Goal: Information Seeking & Learning: Learn about a topic

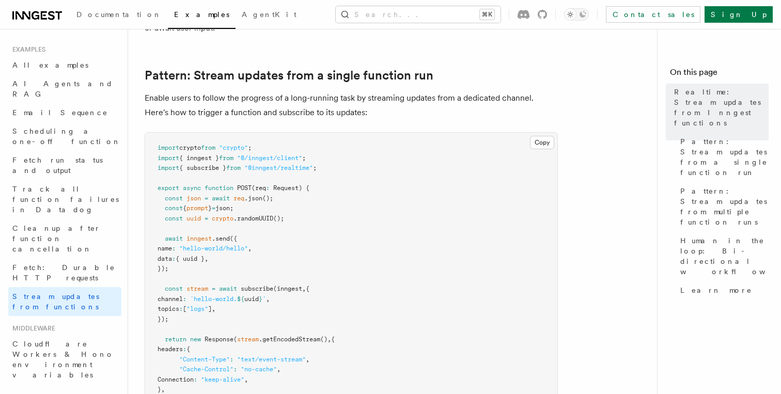
scroll to position [102, 0]
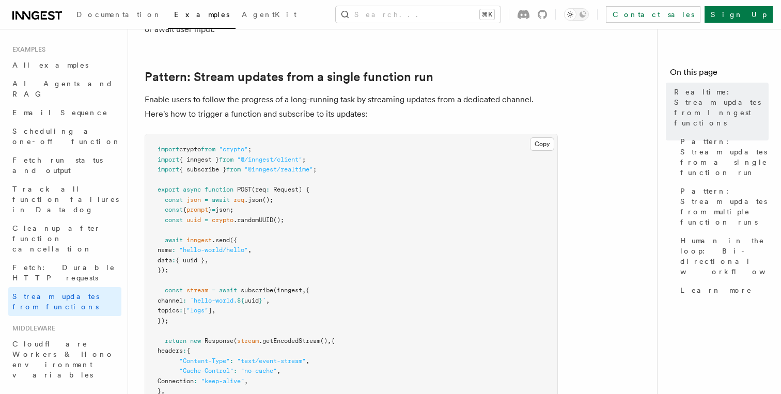
click at [40, 13] on icon at bounding box center [37, 15] width 50 height 12
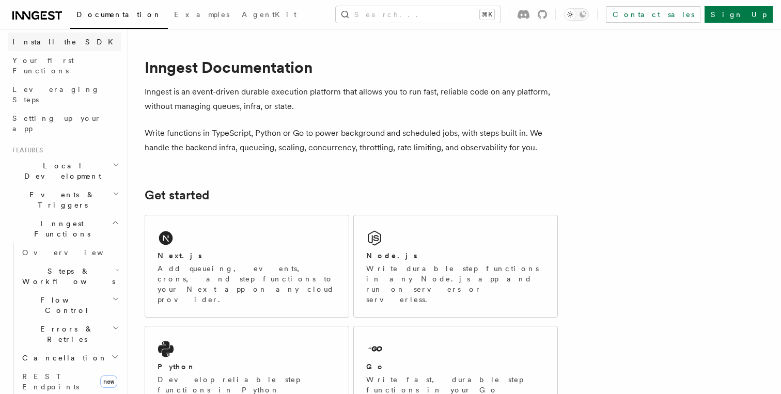
scroll to position [118, 0]
click at [59, 188] on span "Events & Triggers" at bounding box center [60, 198] width 104 height 21
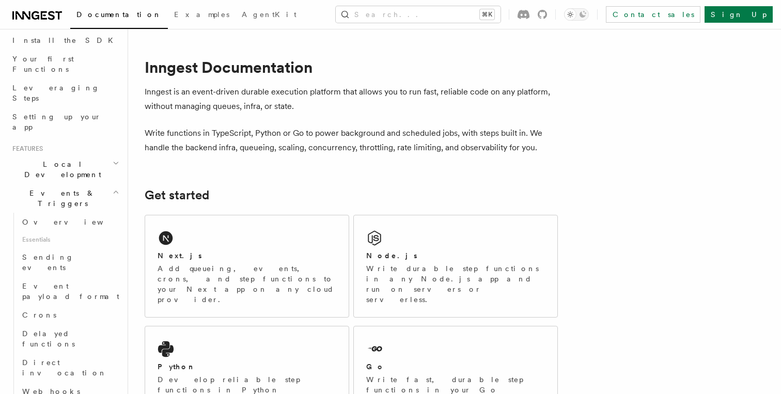
click at [59, 188] on span "Events & Triggers" at bounding box center [60, 198] width 104 height 21
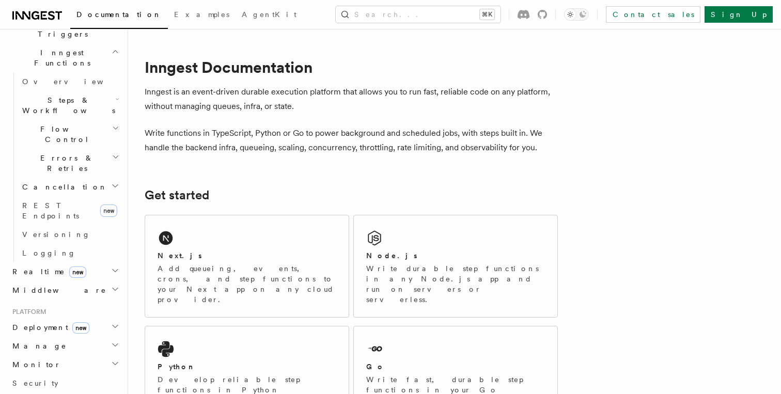
scroll to position [318, 0]
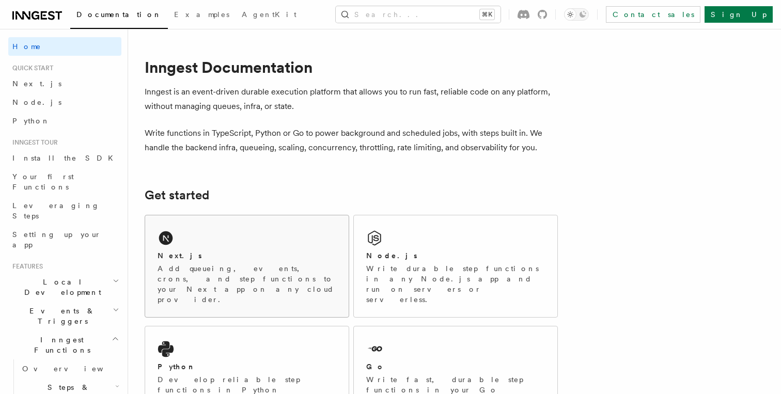
click at [226, 244] on div "Next.js Add queueing, events, crons, and step functions to your Next app on any…" at bounding box center [247, 266] width 204 height 102
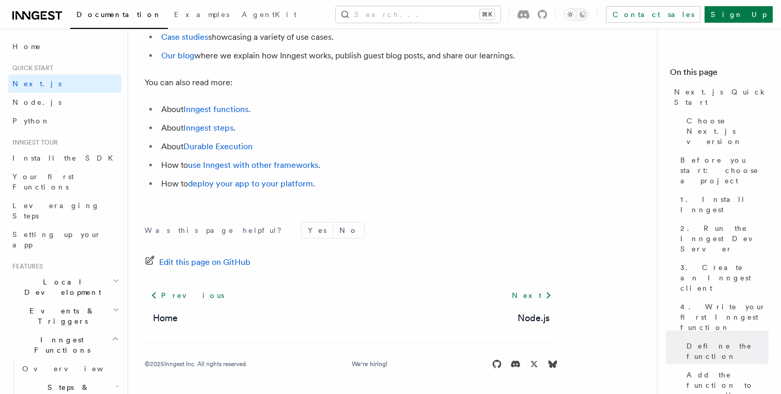
scroll to position [6571, 0]
click at [250, 180] on link "deploy your app to your platform" at bounding box center [250, 184] width 125 height 10
click at [230, 142] on link "Durable Execution" at bounding box center [217, 147] width 69 height 10
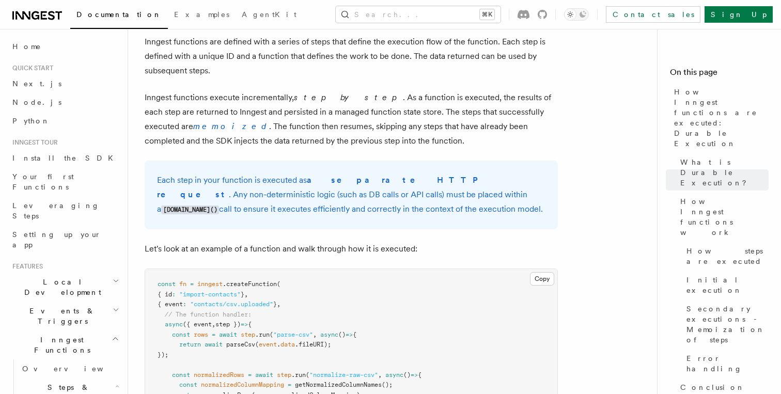
scroll to position [786, 0]
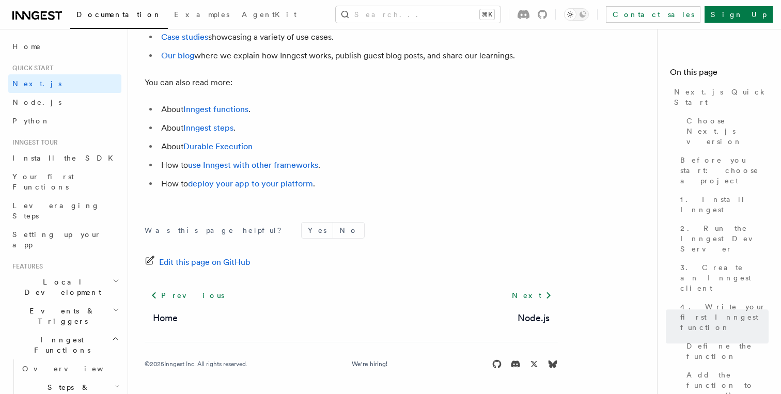
scroll to position [6454, 0]
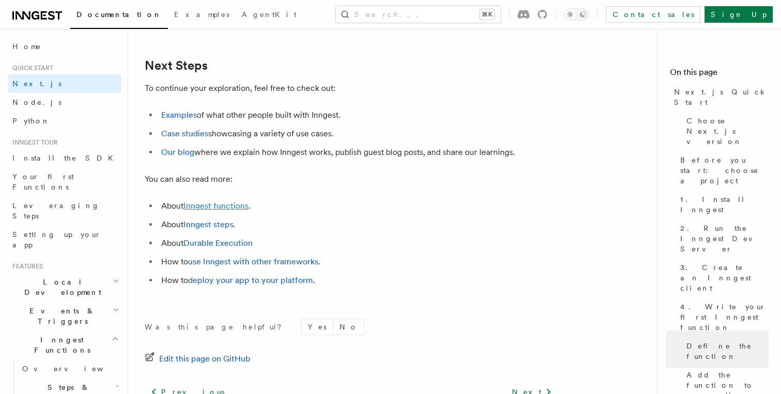
click at [221, 211] on link "Inngest functions" at bounding box center [215, 206] width 65 height 10
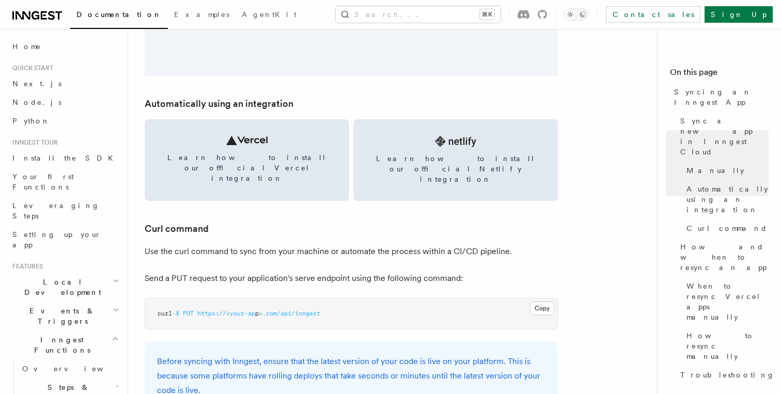
scroll to position [1396, 0]
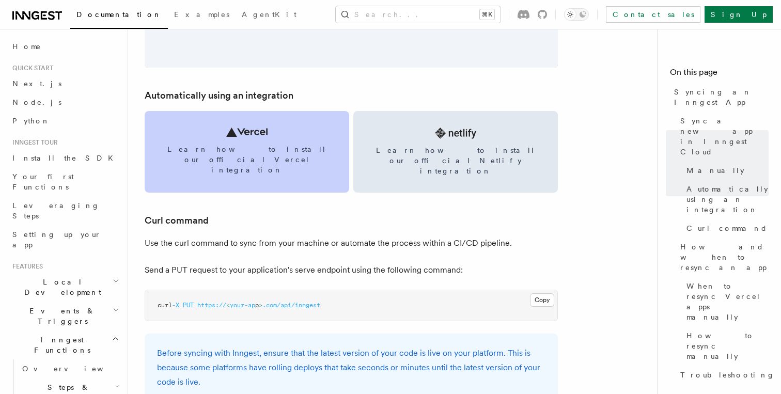
click at [241, 163] on link "Learn how to install our official Vercel integration" at bounding box center [247, 152] width 205 height 82
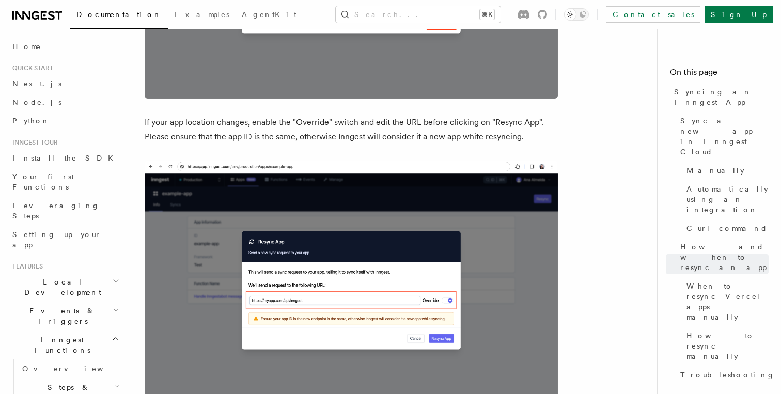
scroll to position [2759, 0]
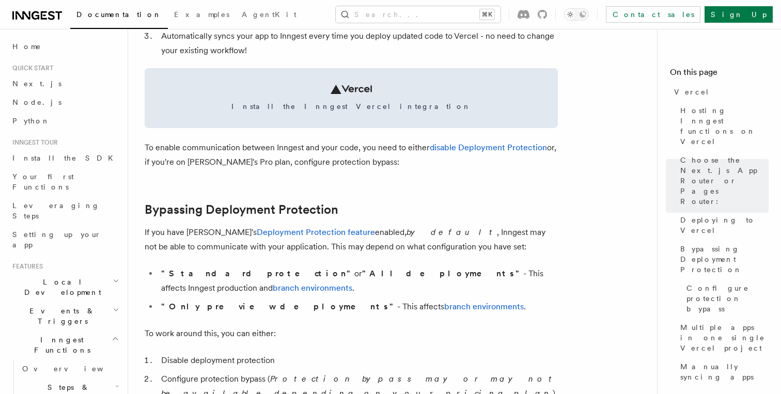
scroll to position [612, 0]
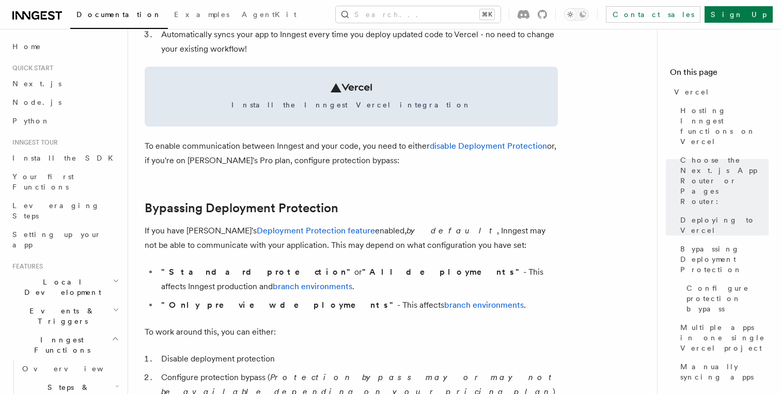
click at [74, 382] on span "Steps & Workflows" at bounding box center [66, 392] width 97 height 21
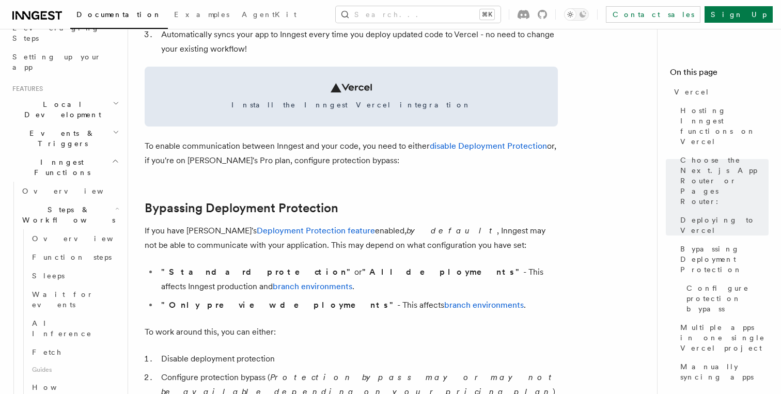
scroll to position [194, 0]
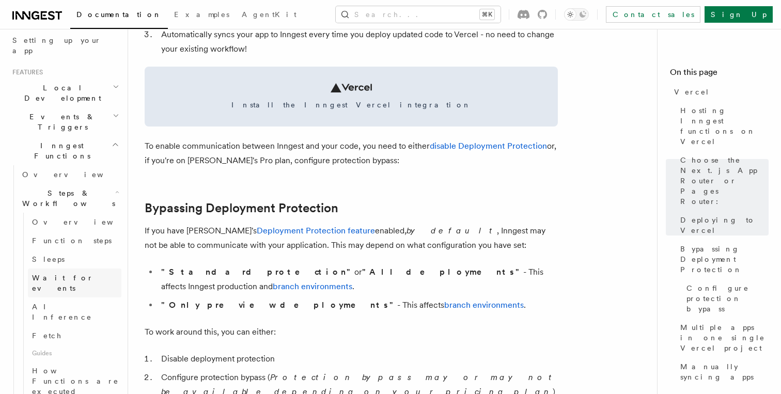
click at [73, 274] on span "Wait for events" at bounding box center [62, 283] width 61 height 19
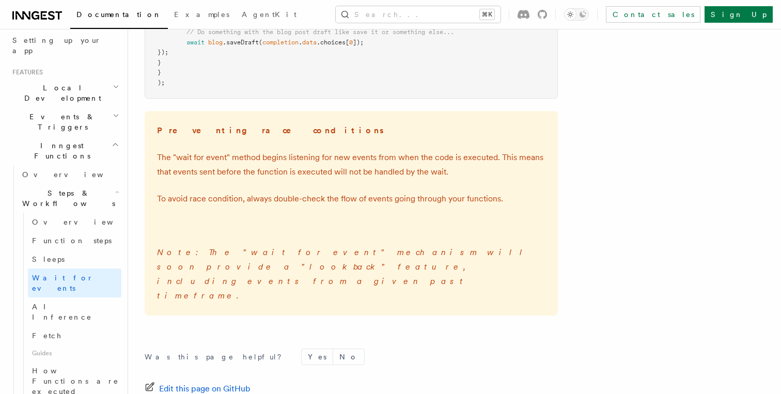
scroll to position [1561, 0]
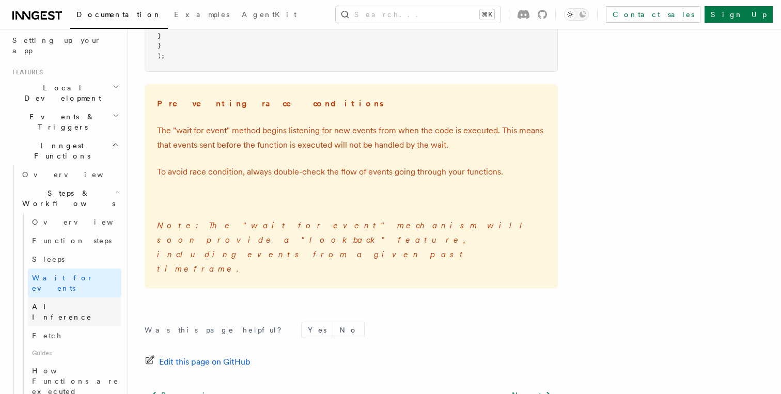
click at [74, 298] on link "AI Inference" at bounding box center [75, 312] width 94 height 29
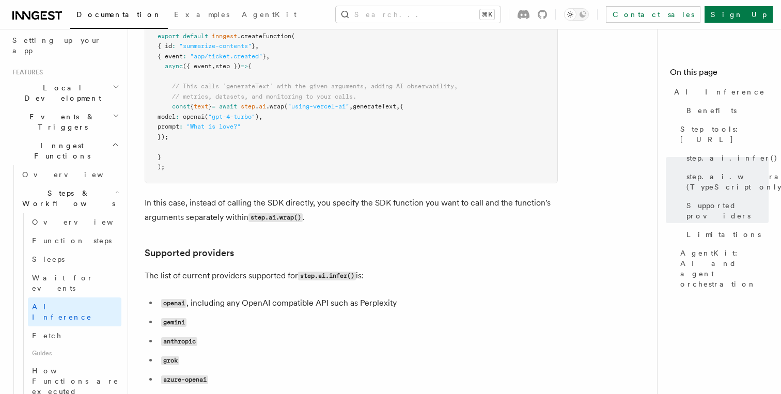
scroll to position [1165, 0]
click at [79, 327] on link "Fetch" at bounding box center [75, 336] width 94 height 19
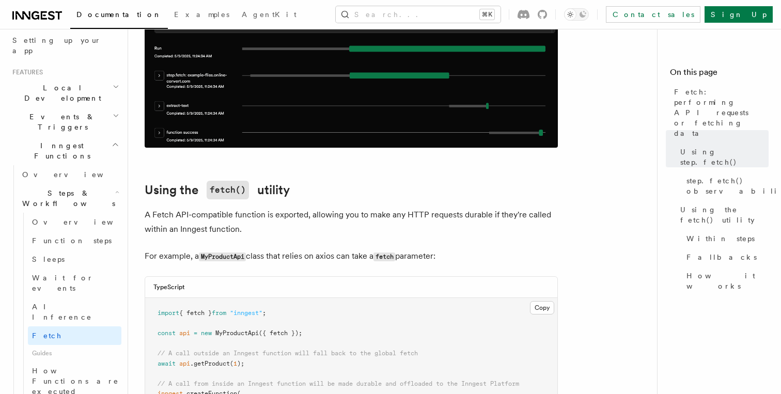
scroll to position [1082, 0]
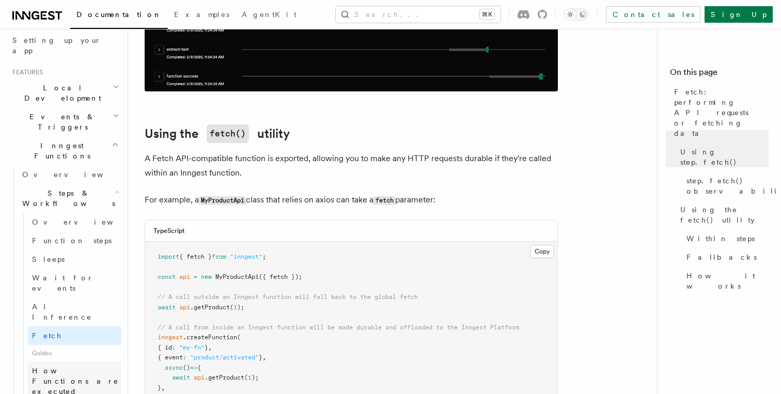
click at [72, 367] on span "How Functions are executed" at bounding box center [75, 381] width 87 height 29
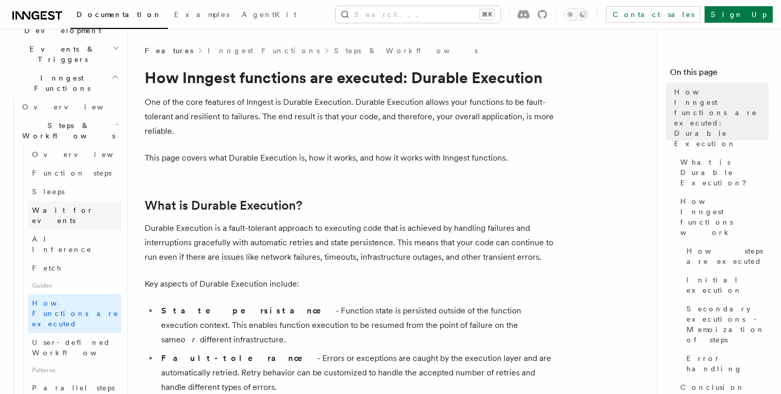
scroll to position [285, 0]
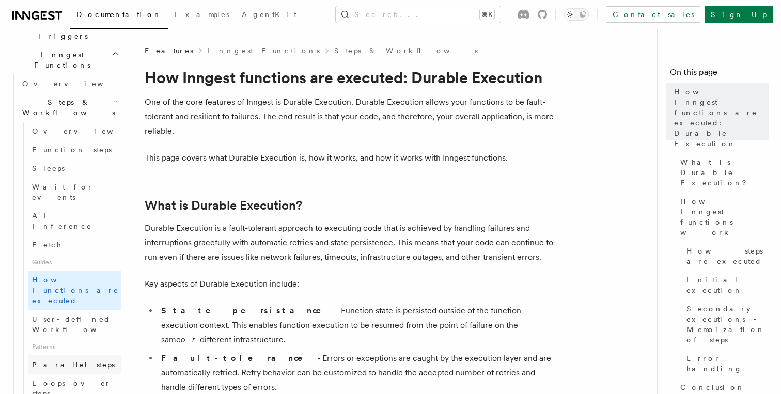
click at [74, 361] on span "Parallel steps" at bounding box center [73, 365] width 83 height 8
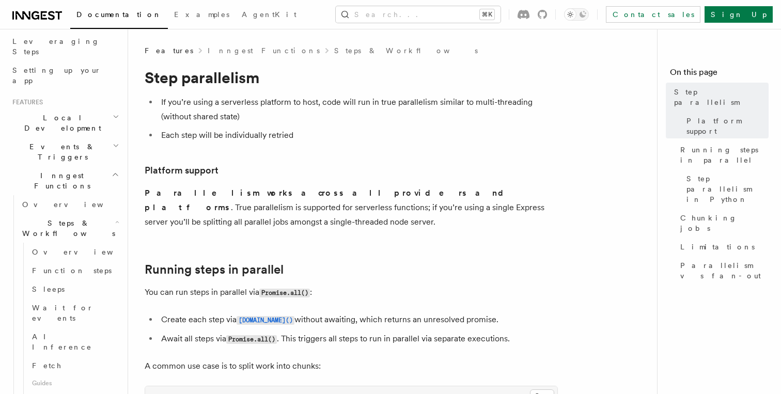
scroll to position [162, 0]
click at [78, 269] on span "Function steps" at bounding box center [72, 273] width 80 height 8
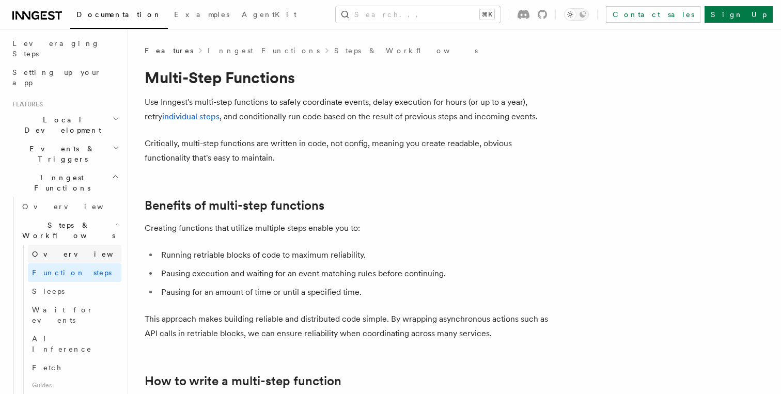
click at [77, 245] on link "Overview" at bounding box center [75, 254] width 94 height 19
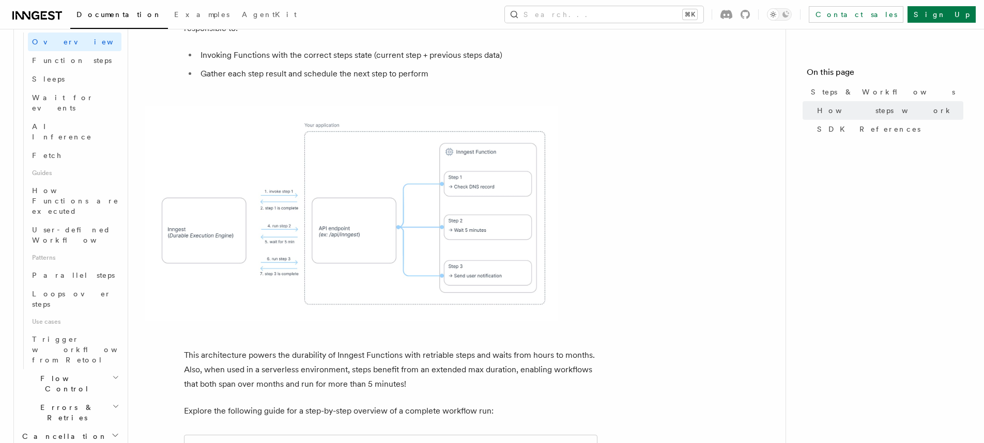
scroll to position [378, 0]
click at [107, 394] on h2 "Errors & Retries" at bounding box center [69, 409] width 103 height 29
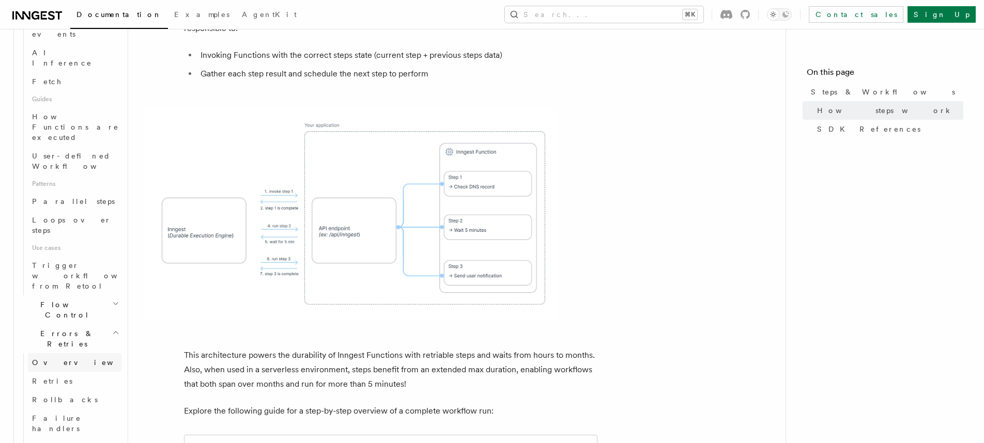
scroll to position [480, 0]
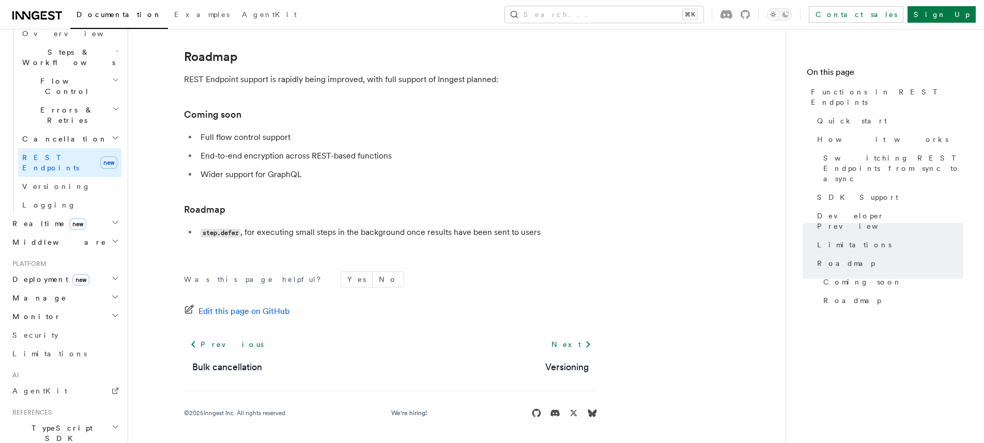
scroll to position [332, 0]
click at [51, 348] on link "Limitations" at bounding box center [64, 357] width 113 height 19
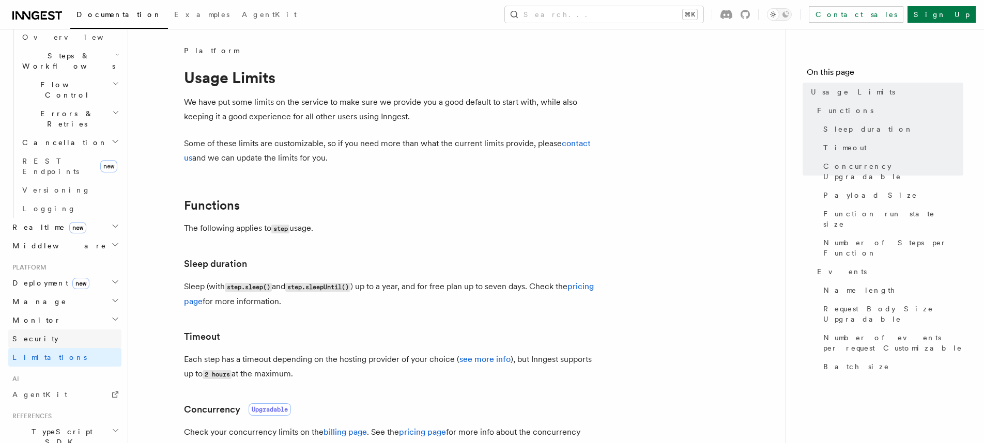
click at [38, 335] on span "Security" at bounding box center [35, 339] width 46 height 8
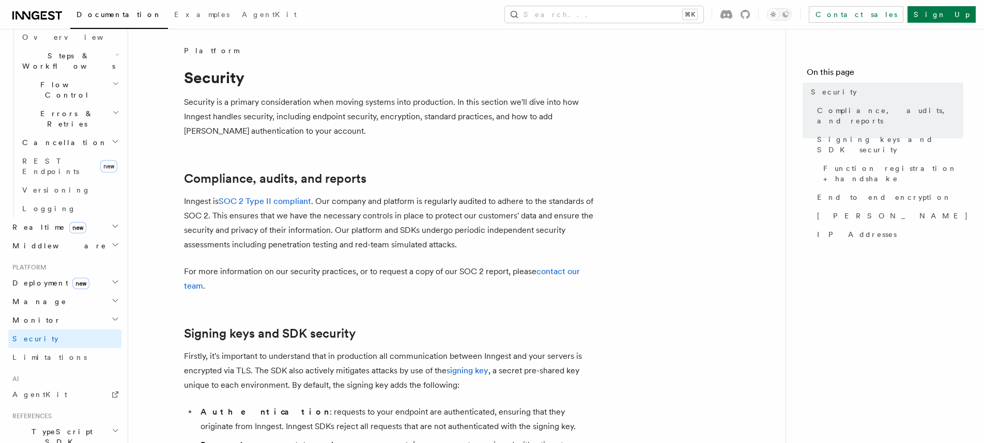
click at [42, 311] on h2 "Monitor" at bounding box center [64, 320] width 113 height 19
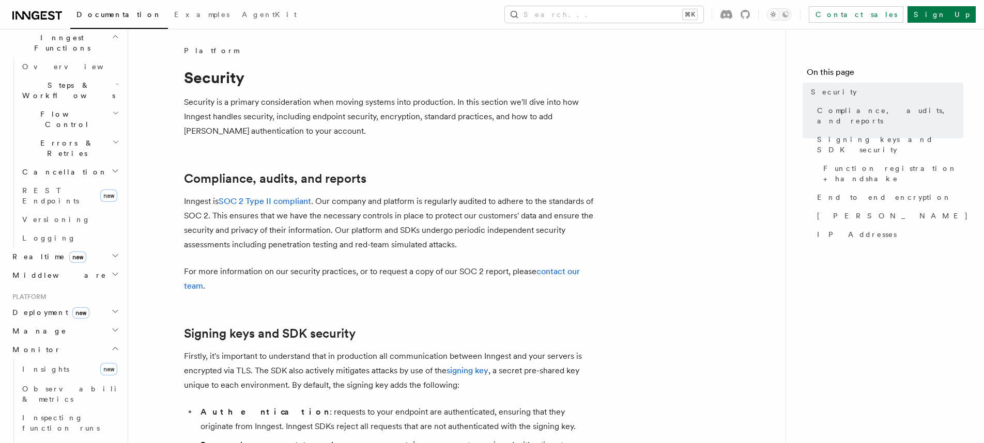
scroll to position [304, 0]
click at [36, 269] on span "Middleware" at bounding box center [57, 274] width 98 height 10
click at [26, 250] on span "Realtime new" at bounding box center [47, 255] width 78 height 10
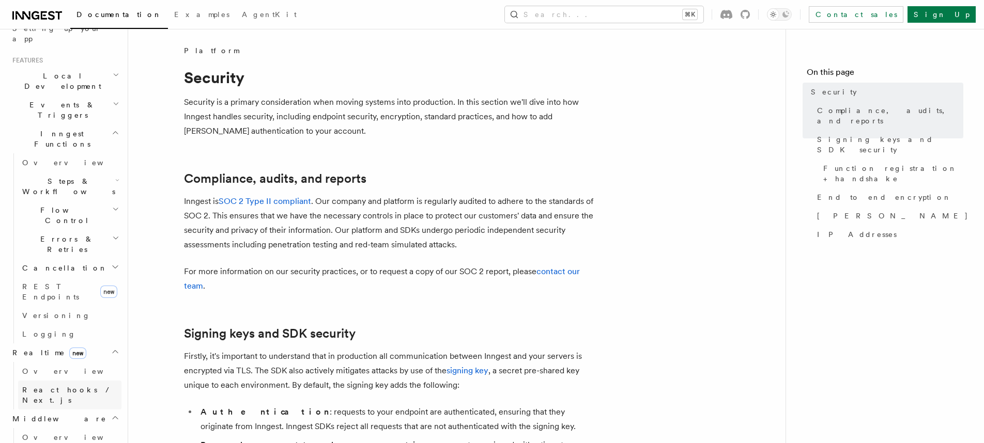
click at [49, 385] on span "React hooks / Next.js" at bounding box center [71, 395] width 99 height 21
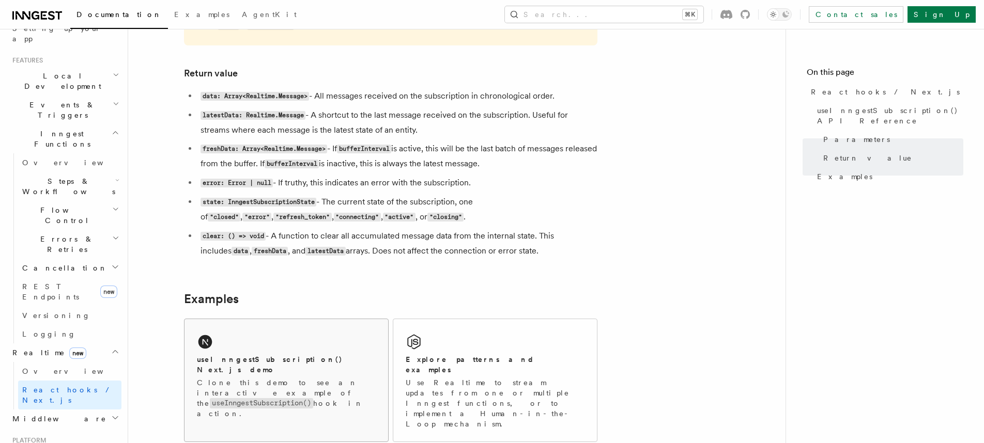
scroll to position [847, 0]
click at [100, 362] on link "Overview" at bounding box center [69, 371] width 103 height 19
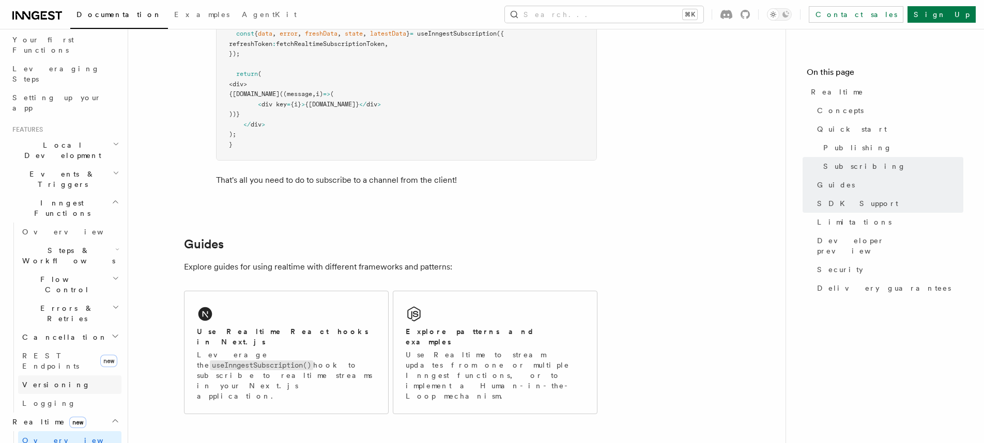
scroll to position [43, 0]
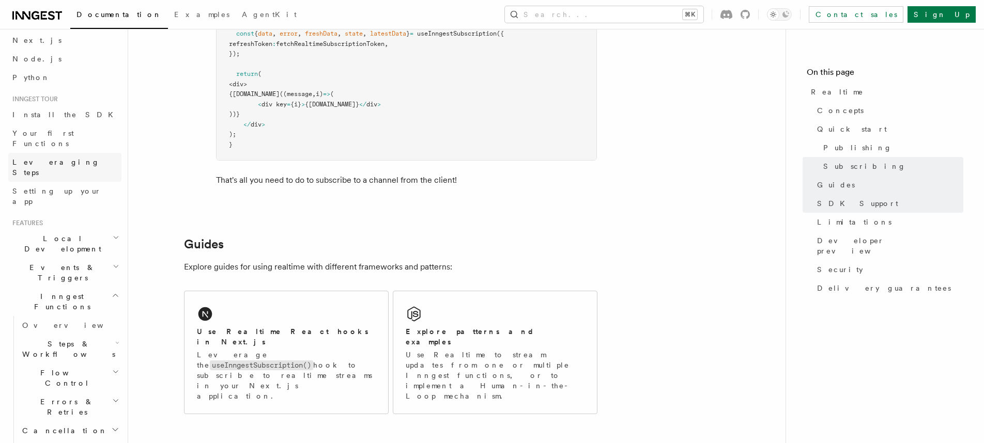
click at [55, 158] on span "Leveraging Steps" at bounding box center [55, 167] width 87 height 19
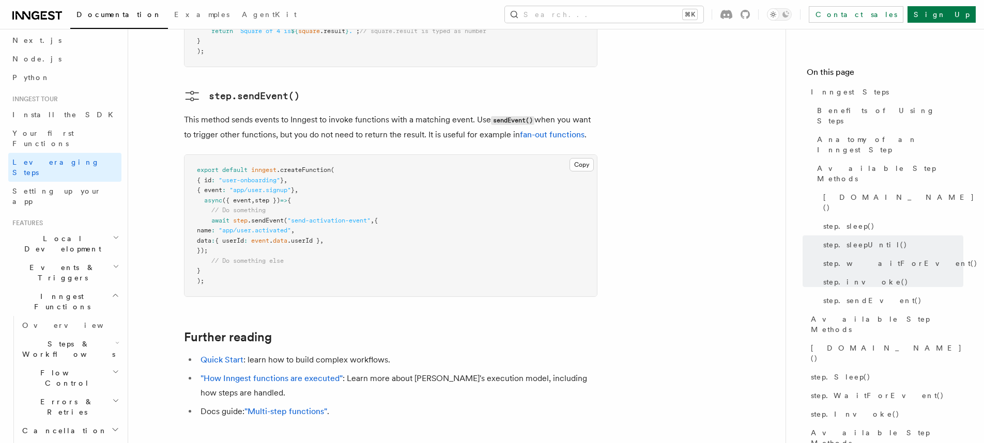
scroll to position [2205, 0]
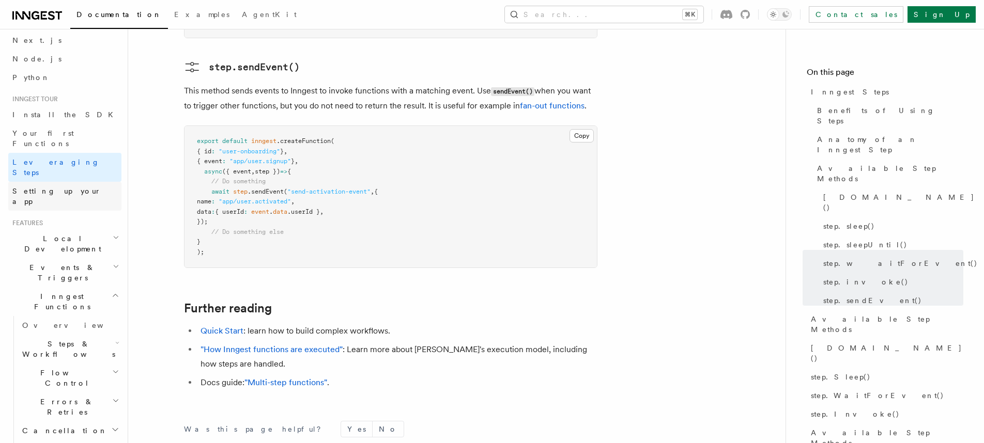
click at [78, 182] on link "Setting up your app" at bounding box center [64, 196] width 113 height 29
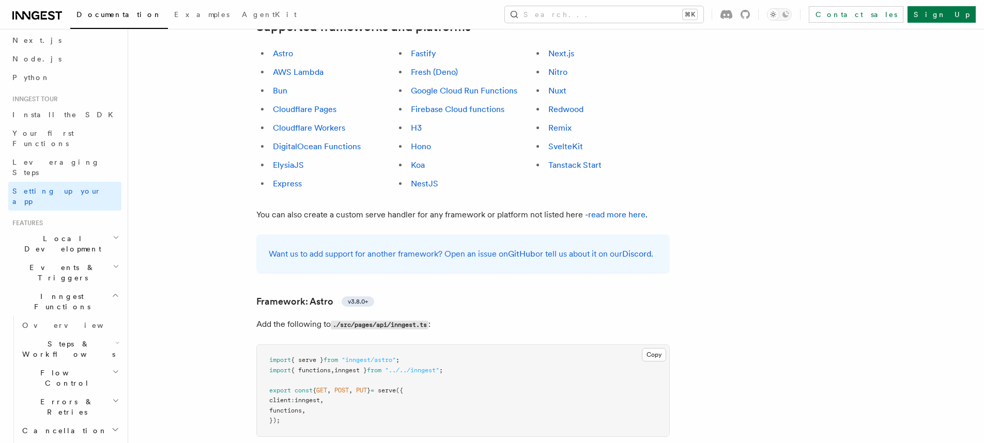
scroll to position [362, 0]
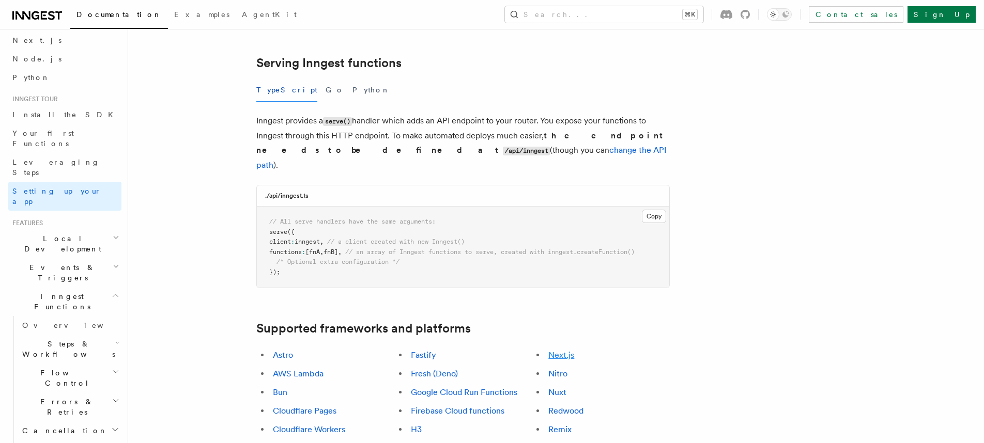
click at [556, 350] on link "Next.js" at bounding box center [561, 355] width 26 height 10
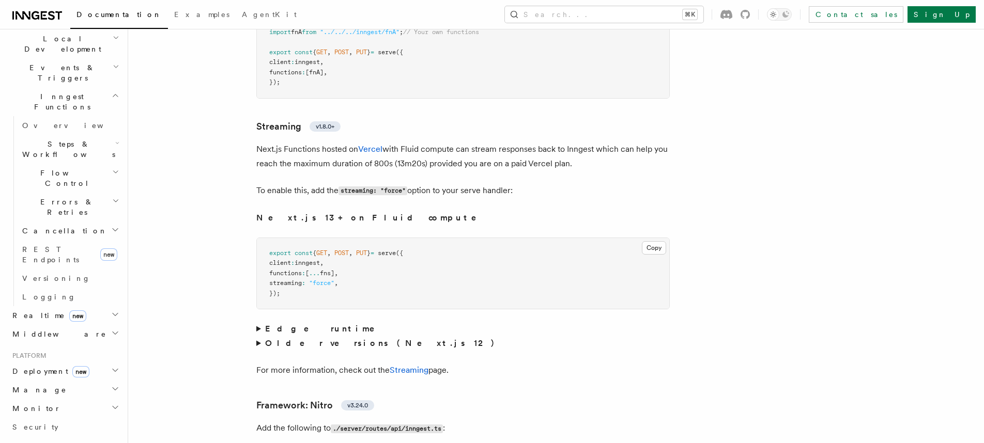
scroll to position [240, 0]
click at [74, 365] on h2 "Deployment new" at bounding box center [64, 374] width 113 height 19
click at [77, 365] on h2 "Deployment new" at bounding box center [64, 374] width 113 height 19
click at [80, 365] on h2 "Deployment new" at bounding box center [64, 374] width 113 height 19
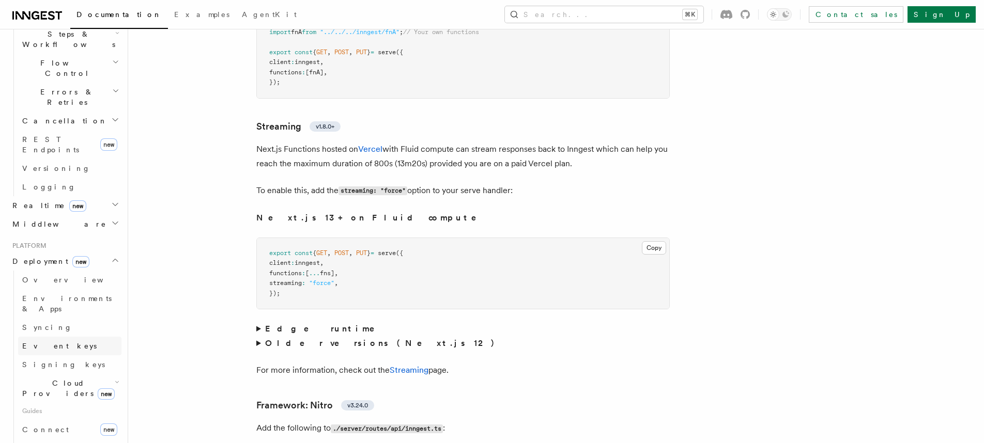
scroll to position [402, 0]
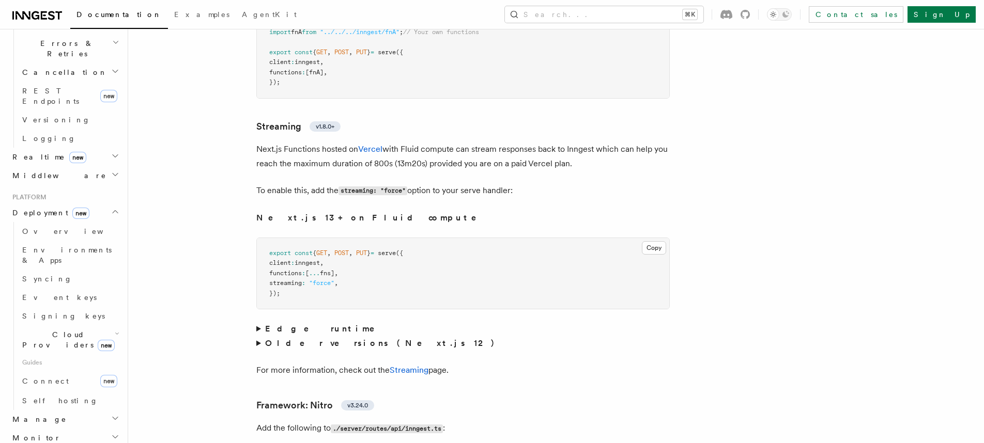
click at [77, 394] on h2 "Manage" at bounding box center [64, 419] width 113 height 19
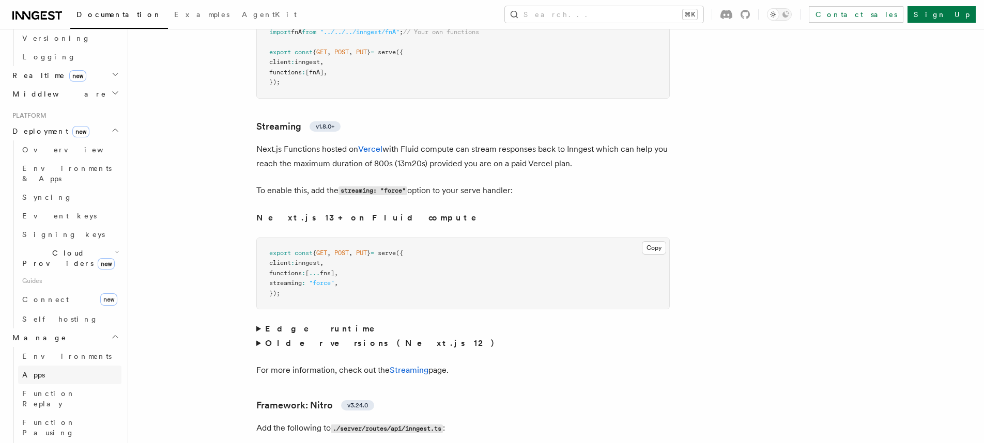
scroll to position [502, 0]
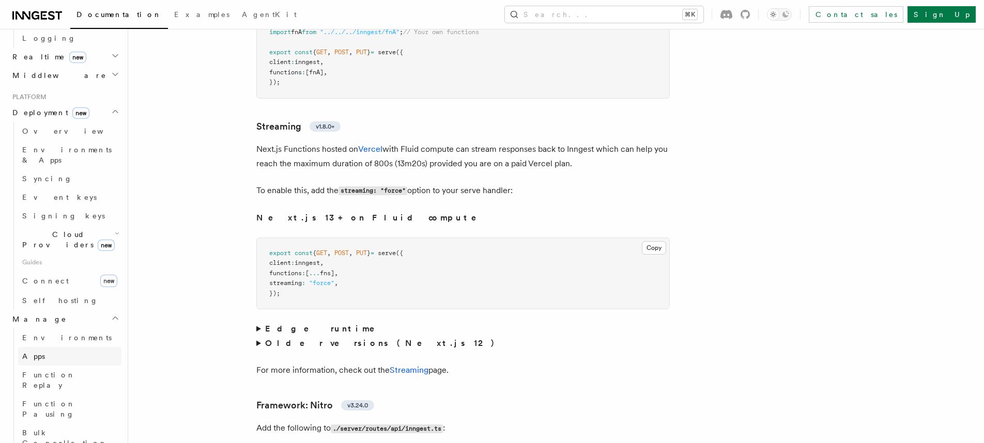
click at [71, 347] on link "Apps" at bounding box center [69, 356] width 103 height 19
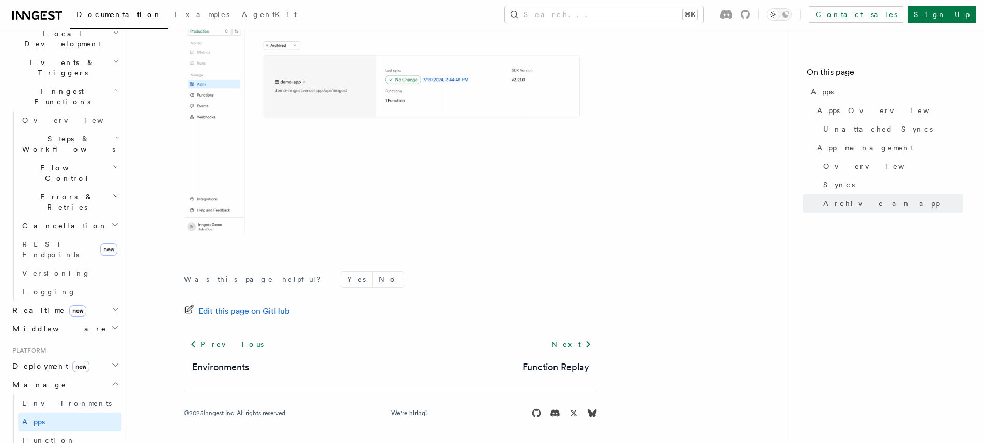
scroll to position [497, 0]
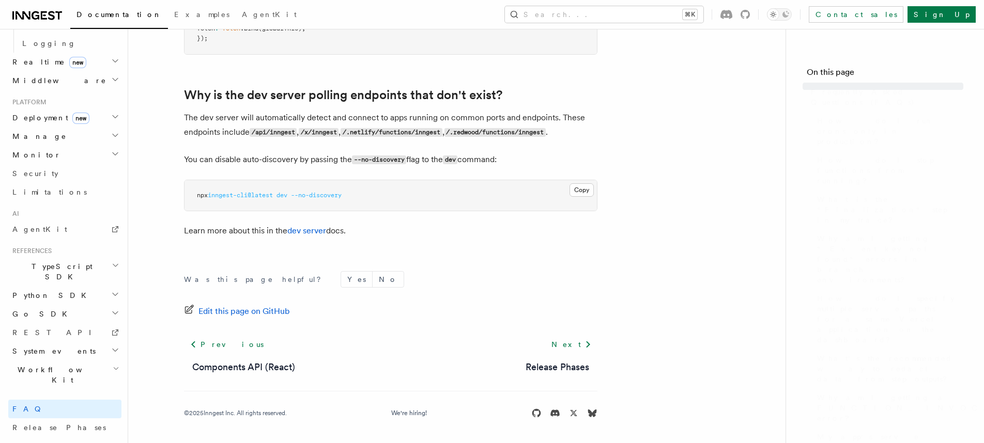
scroll to position [404, 0]
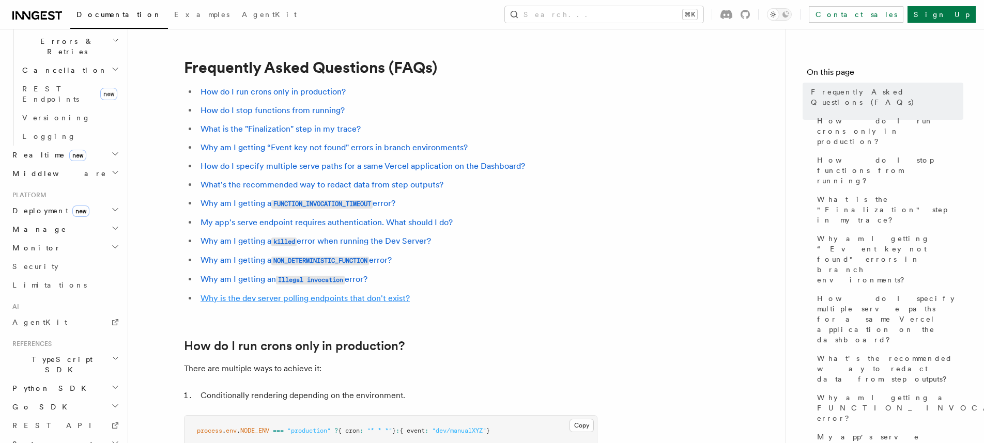
click at [293, 293] on link "Why is the dev server polling endpoints that don't exist?" at bounding box center [304, 298] width 209 height 10
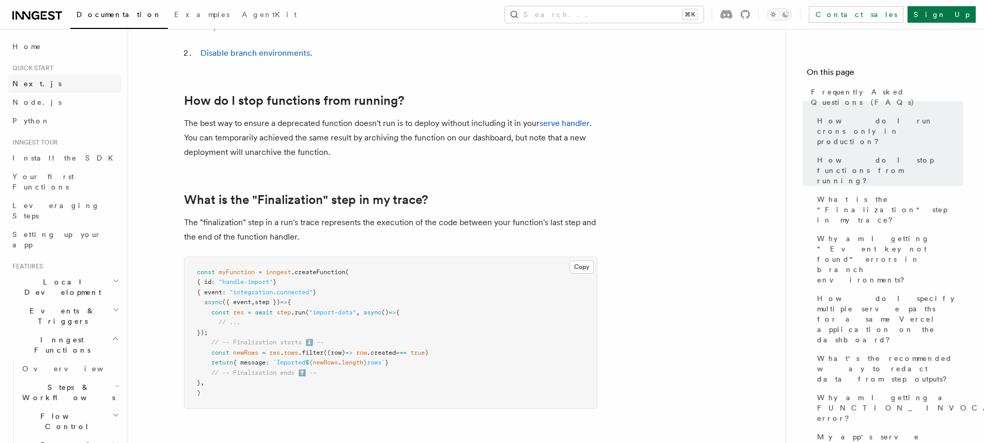
click at [63, 89] on link "Next.js" at bounding box center [64, 83] width 113 height 19
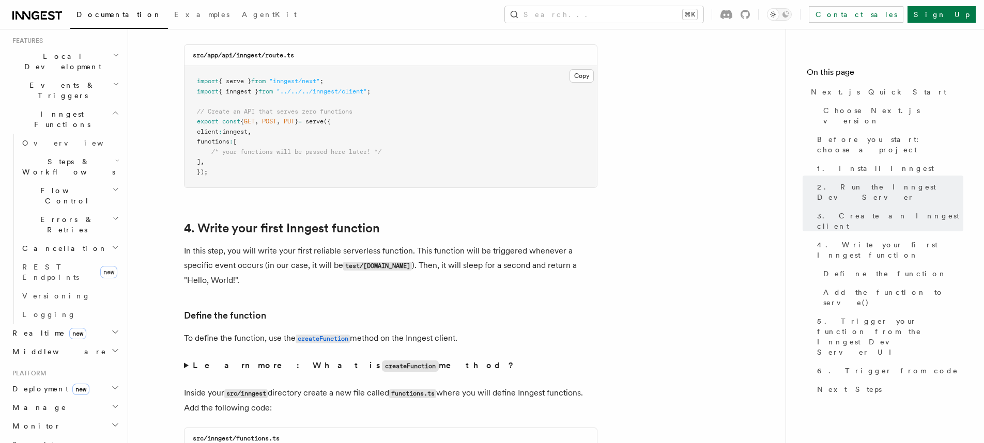
scroll to position [315, 0]
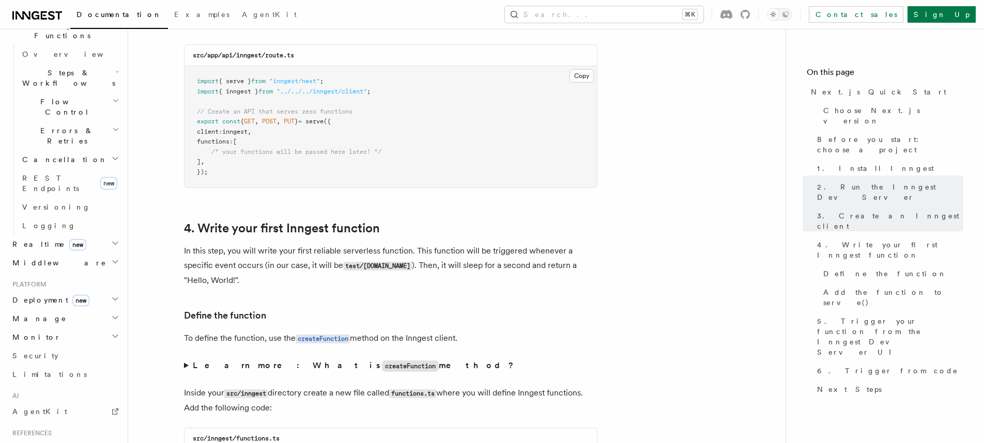
click at [80, 235] on h2 "Realtime new" at bounding box center [64, 244] width 113 height 19
click at [54, 304] on h2 "Middleware" at bounding box center [64, 313] width 113 height 19
click at [84, 281] on span "React hooks / Next.js" at bounding box center [67, 290] width 91 height 19
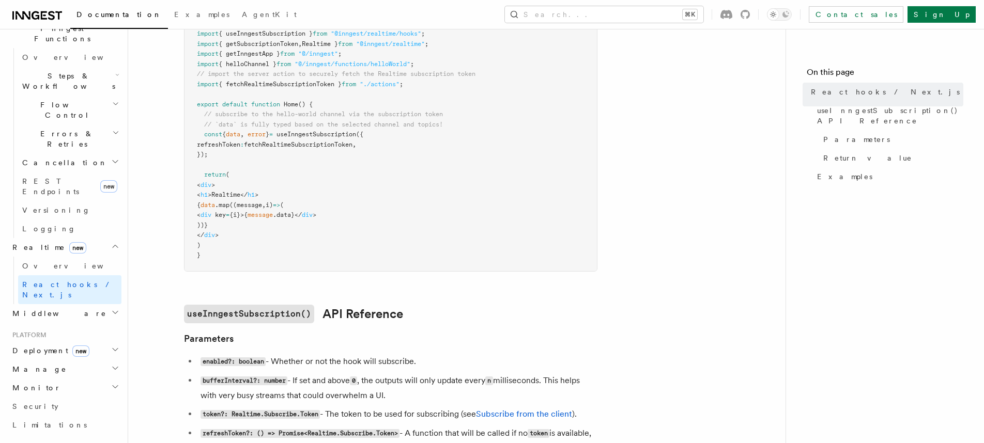
scroll to position [718, 0]
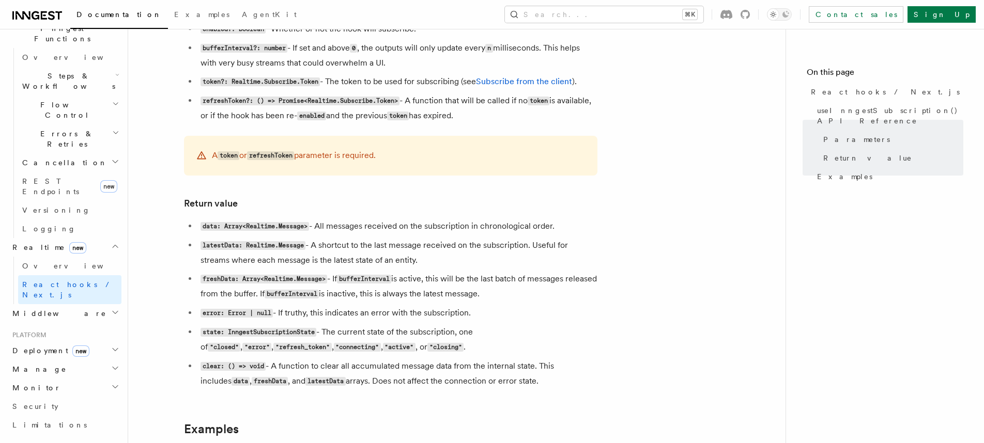
click at [281, 228] on code "data: Array<Realtime.Message>" at bounding box center [254, 226] width 108 height 9
click at [75, 257] on link "Overview" at bounding box center [69, 266] width 103 height 19
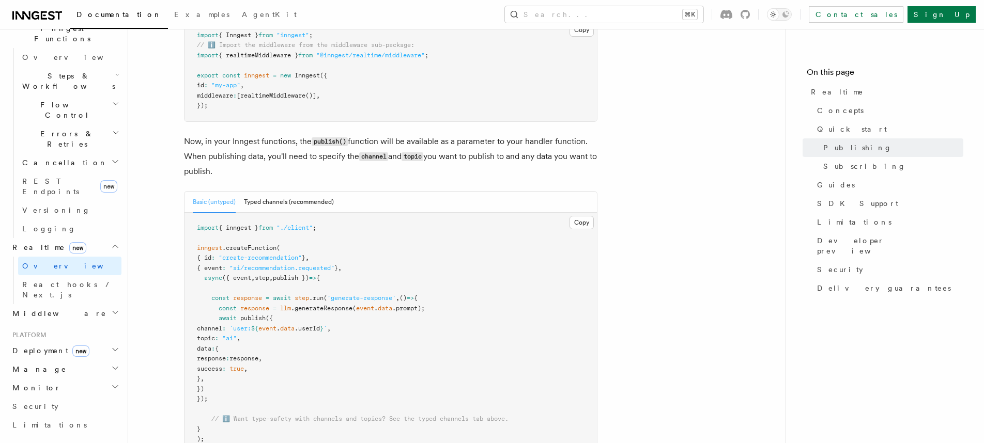
scroll to position [810, 0]
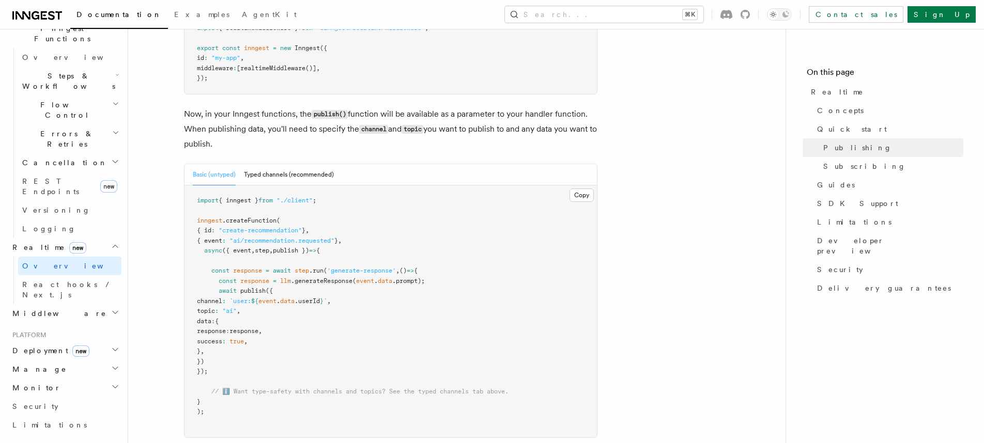
click at [243, 176] on div "Basic (untyped) Typed channels (recommended)" at bounding box center [263, 174] width 141 height 21
click at [263, 177] on button "Typed channels (recommended)" at bounding box center [289, 176] width 90 height 21
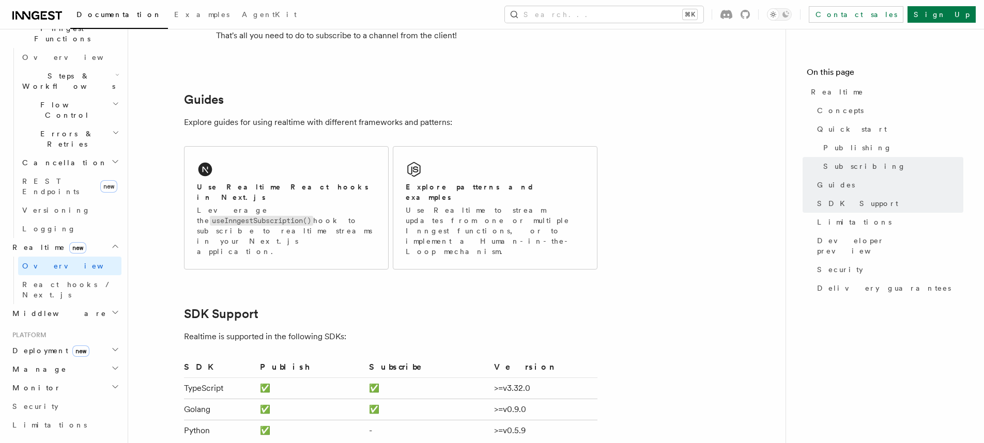
scroll to position [2411, 0]
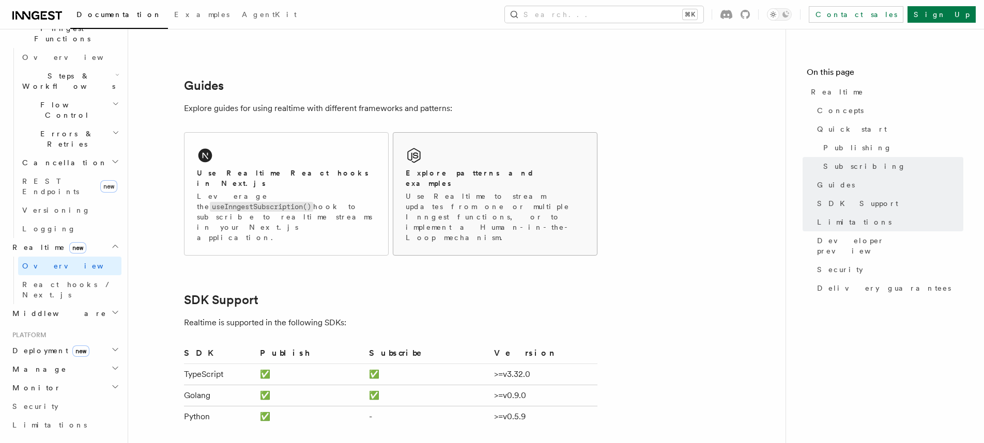
click at [510, 209] on p "Use Realtime to stream updates from one or multiple Inngest functions, or to im…" at bounding box center [495, 217] width 179 height 52
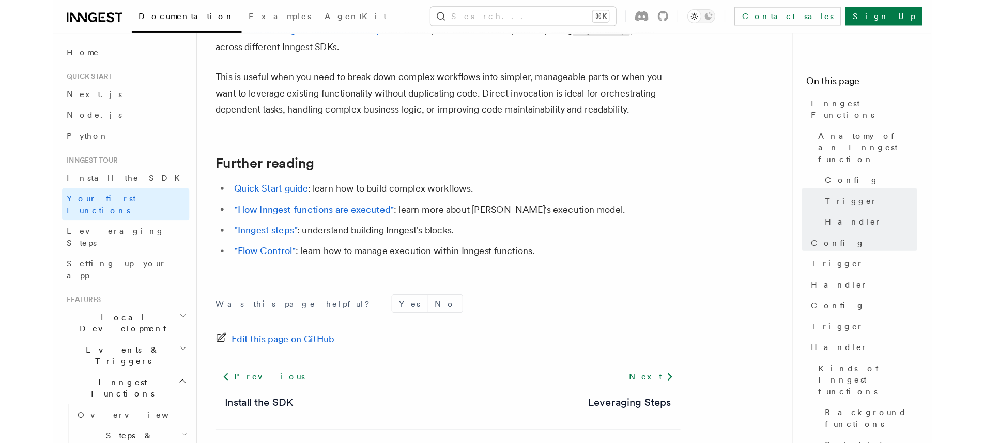
scroll to position [2089, 0]
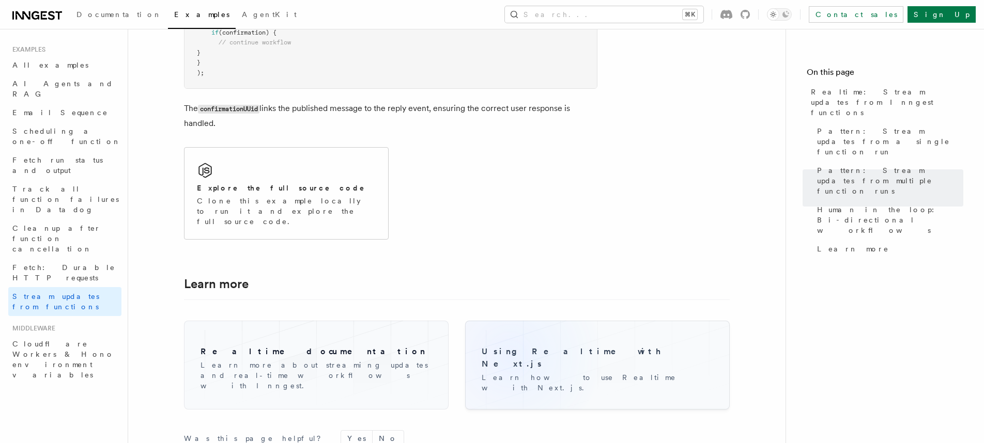
scroll to position [2462, 0]
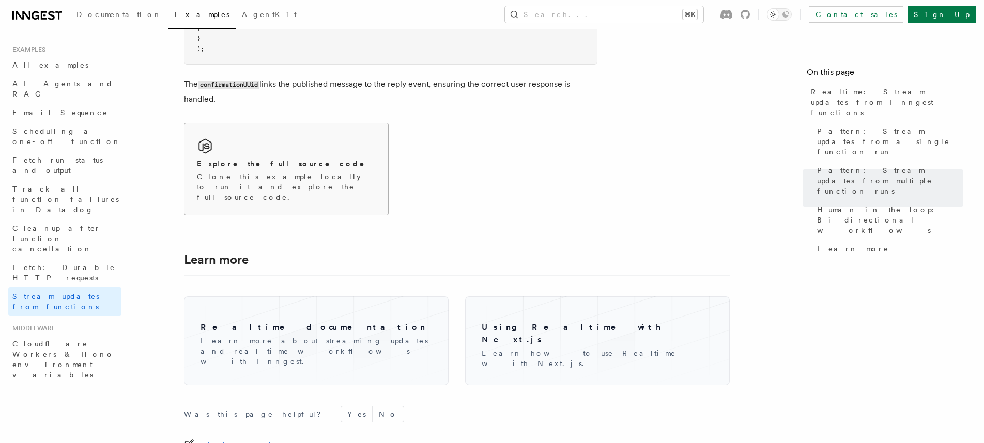
click at [234, 175] on div "Explore the full source code Clone this example locally to run it and explore t…" at bounding box center [286, 168] width 204 height 91
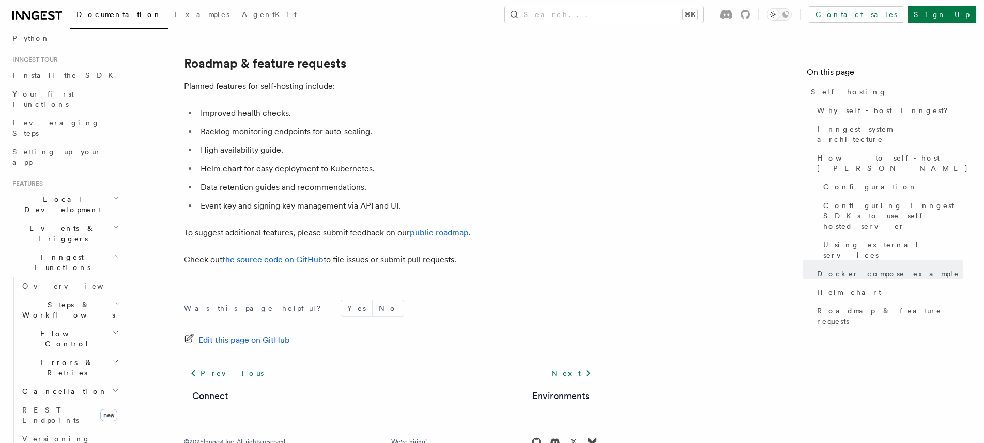
scroll to position [102, 0]
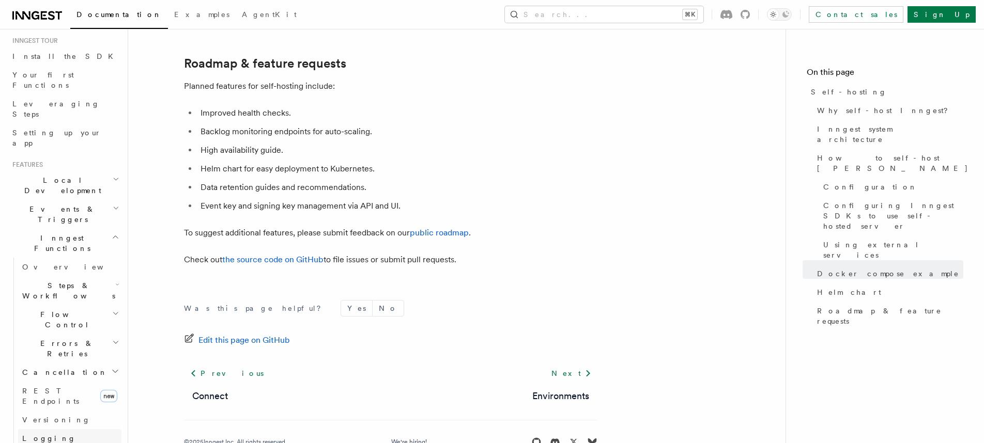
click at [58, 429] on link "Logging" at bounding box center [69, 438] width 103 height 19
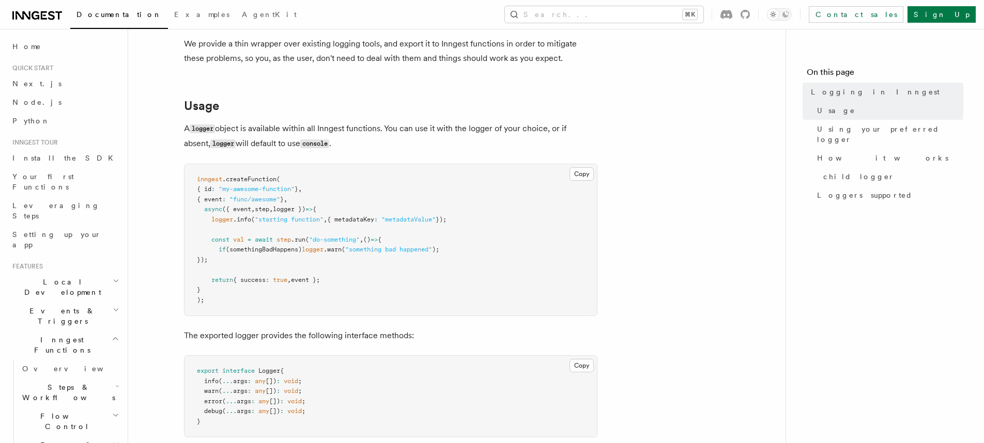
click at [59, 277] on span "Local Development" at bounding box center [60, 287] width 104 height 21
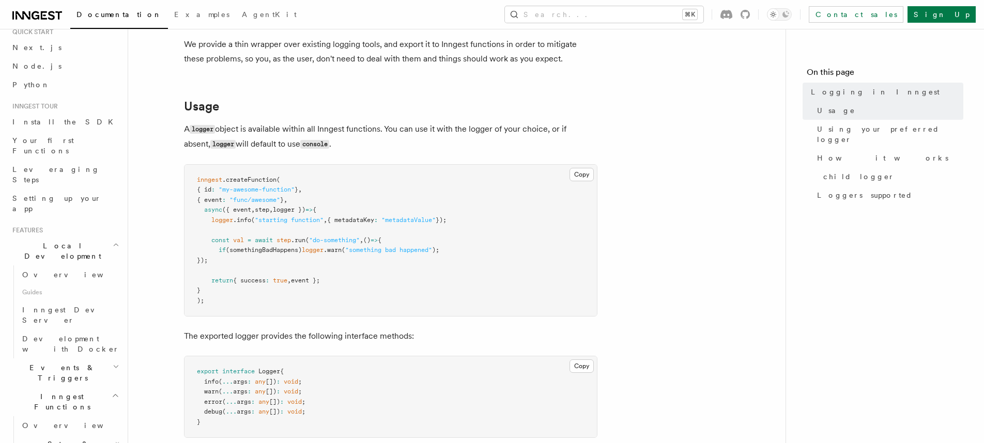
scroll to position [83, 0]
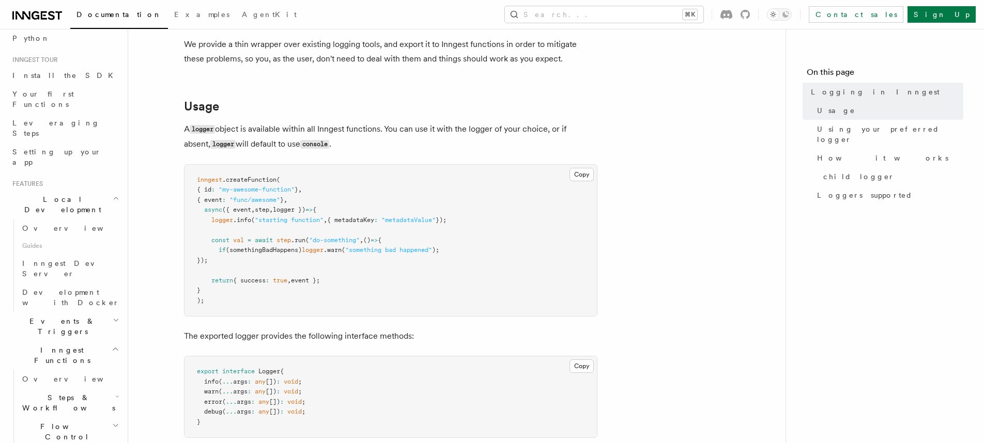
click at [60, 316] on span "Events & Triggers" at bounding box center [60, 326] width 104 height 21
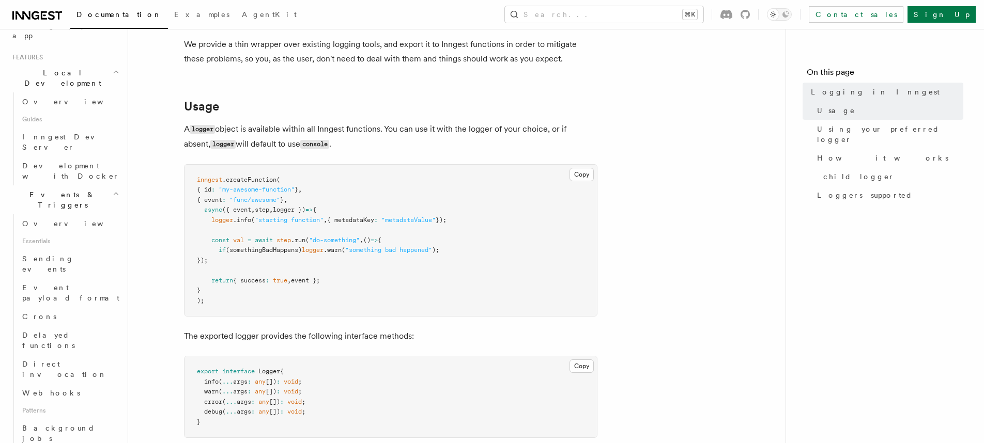
scroll to position [218, 0]
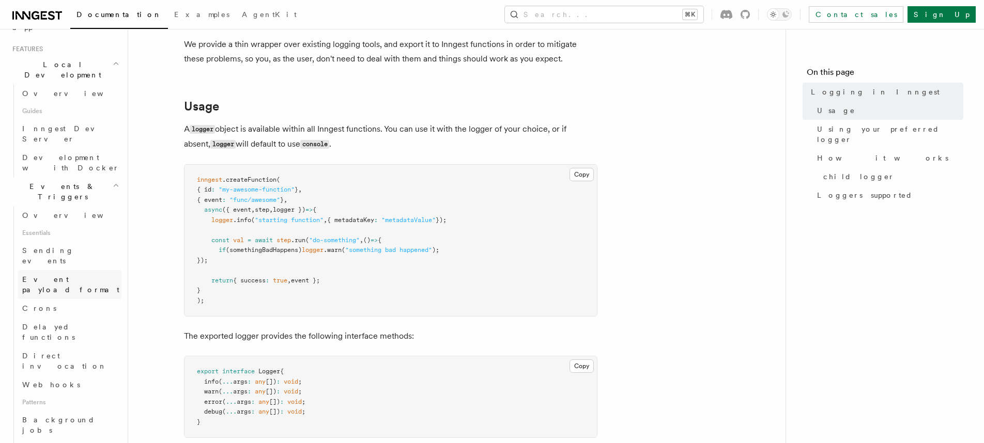
click at [63, 275] on span "Event payload format" at bounding box center [70, 284] width 97 height 19
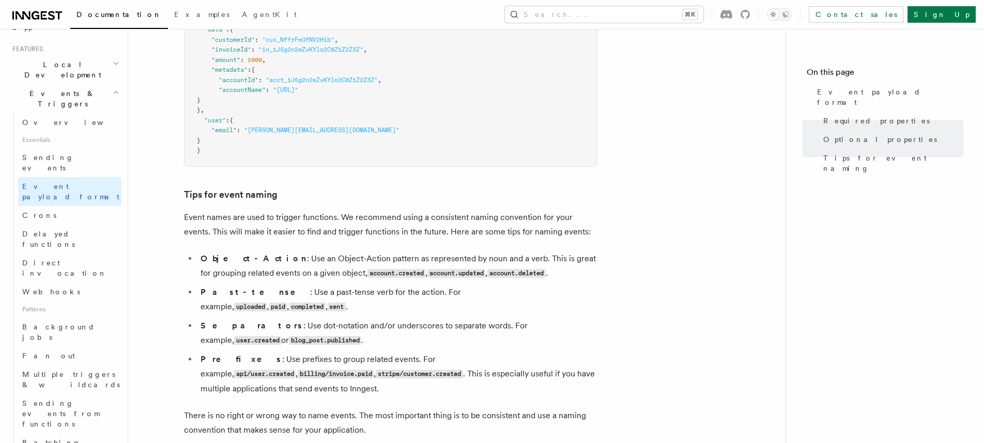
scroll to position [594, 0]
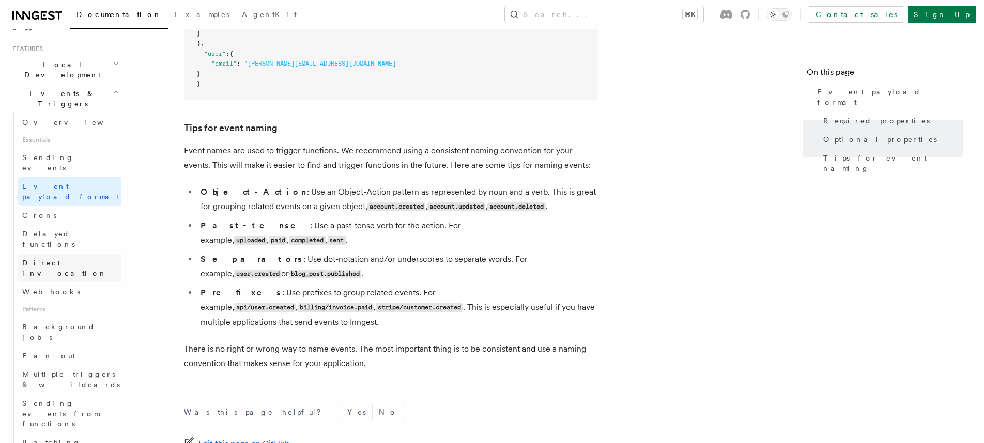
click at [57, 259] on span "Direct invocation" at bounding box center [64, 268] width 85 height 19
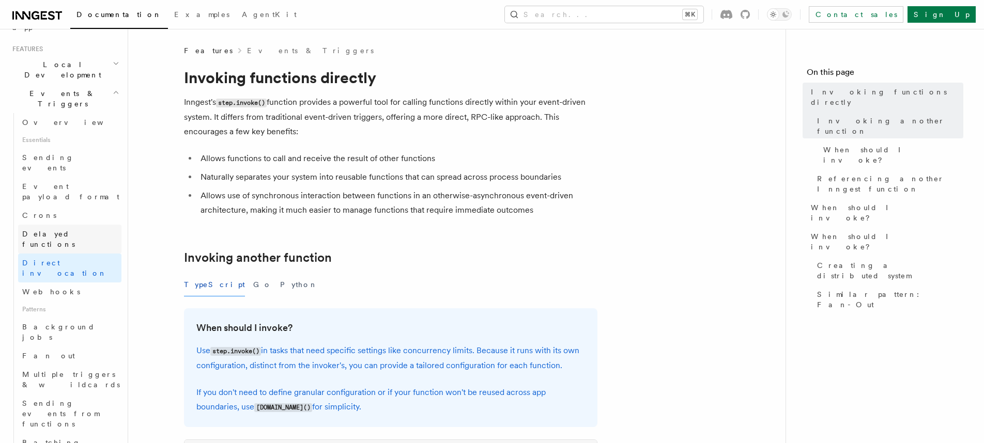
click at [58, 229] on span "Delayed functions" at bounding box center [71, 239] width 99 height 21
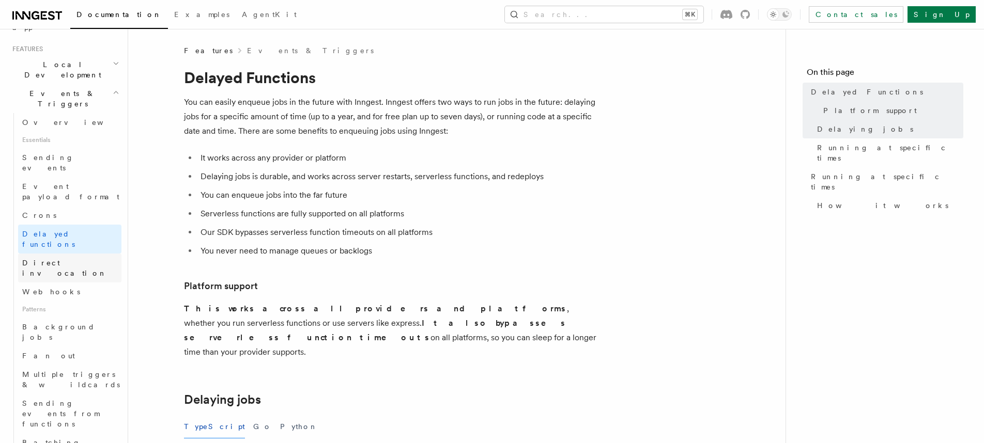
click at [54, 259] on span "Direct invocation" at bounding box center [64, 268] width 85 height 19
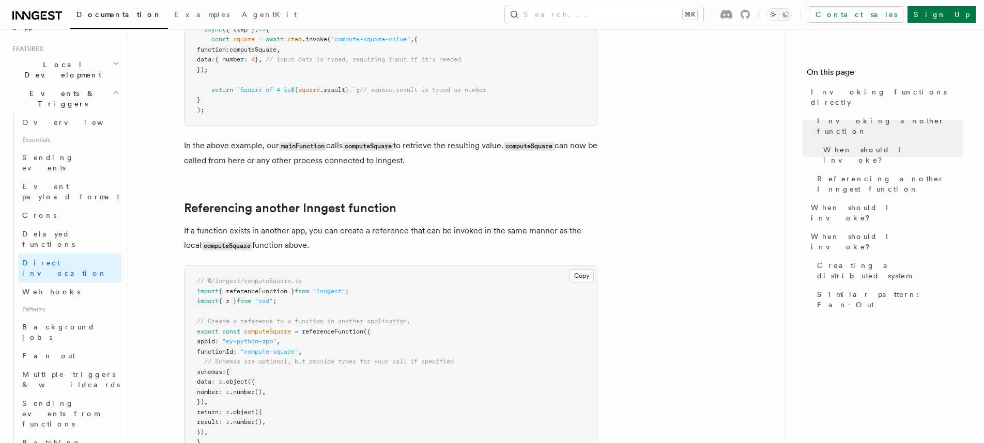
scroll to position [612, 0]
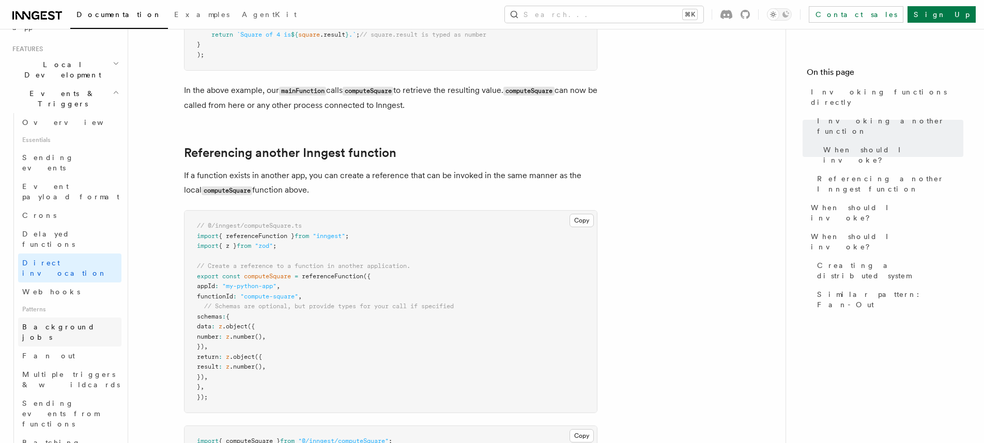
click at [58, 323] on span "Background jobs" at bounding box center [58, 332] width 73 height 19
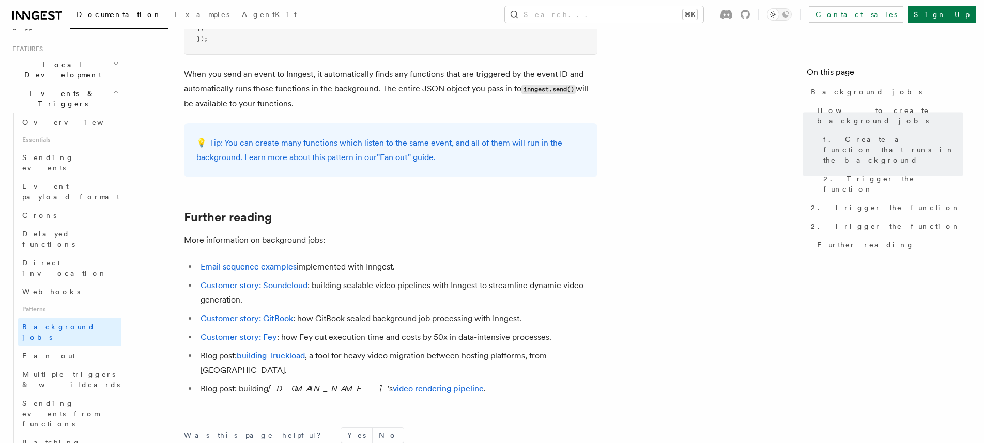
scroll to position [949, 0]
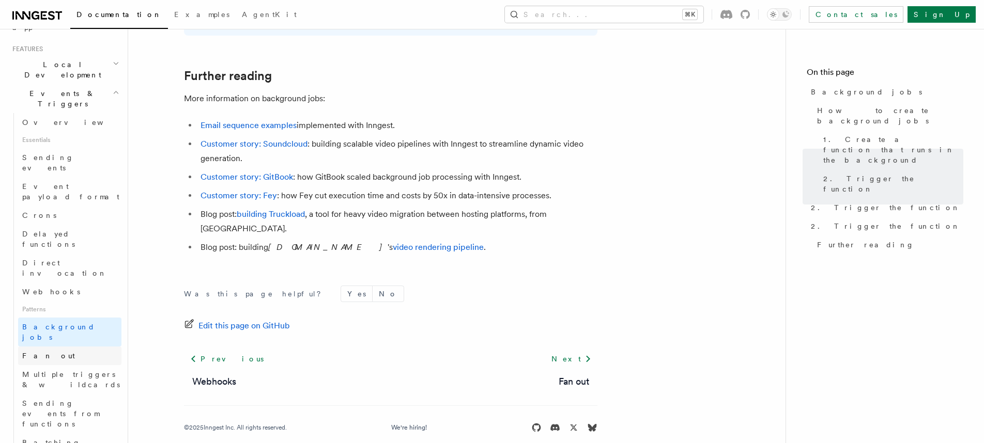
click at [67, 347] on link "Fan out" at bounding box center [69, 356] width 103 height 19
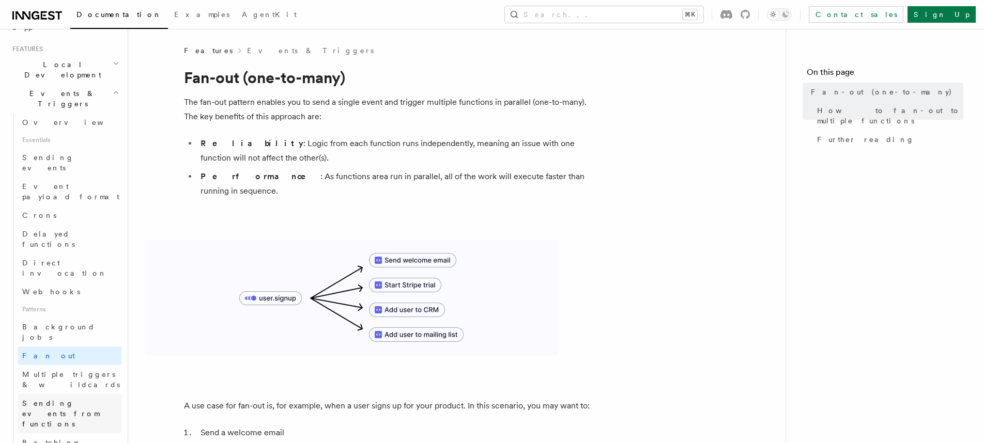
click at [92, 399] on span "Sending events from functions" at bounding box center [60, 413] width 77 height 29
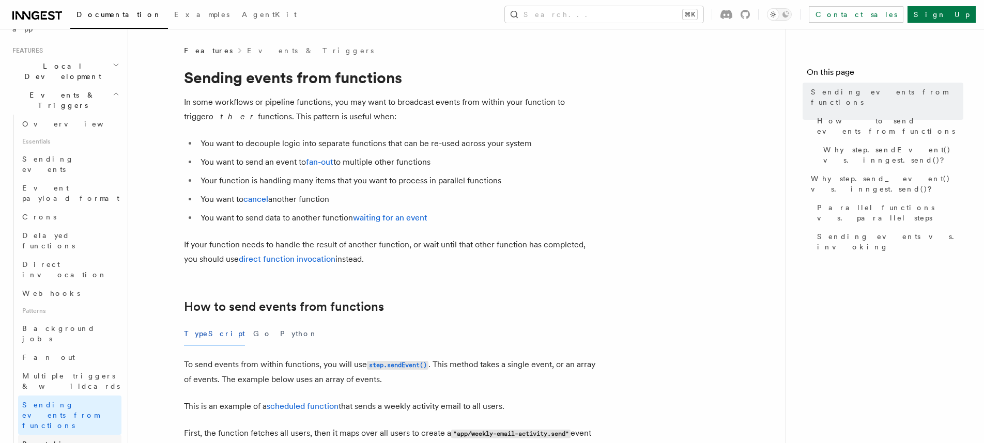
click at [85, 435] on link "Batching events" at bounding box center [69, 449] width 103 height 29
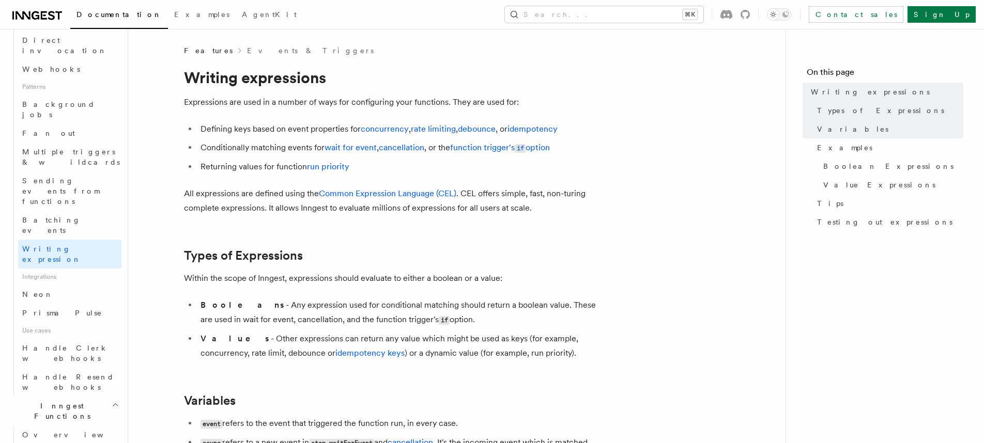
scroll to position [556, 0]
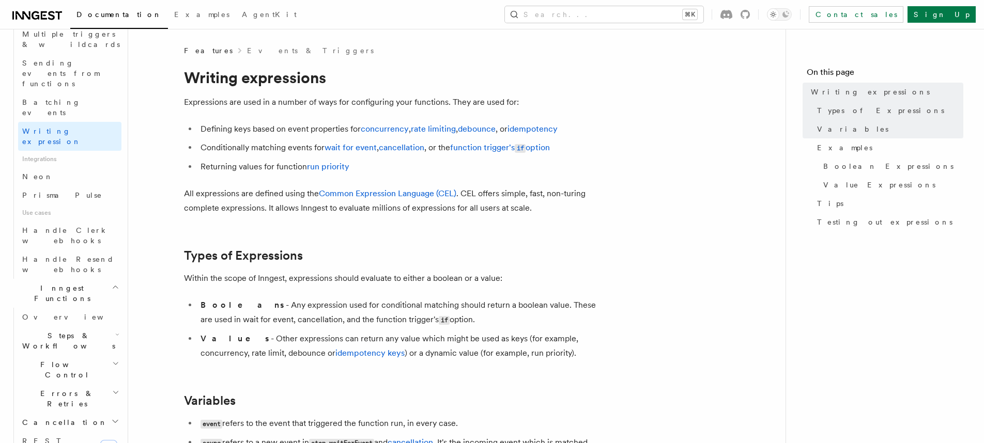
click at [70, 327] on h2 "Steps & Workflows" at bounding box center [69, 341] width 103 height 29
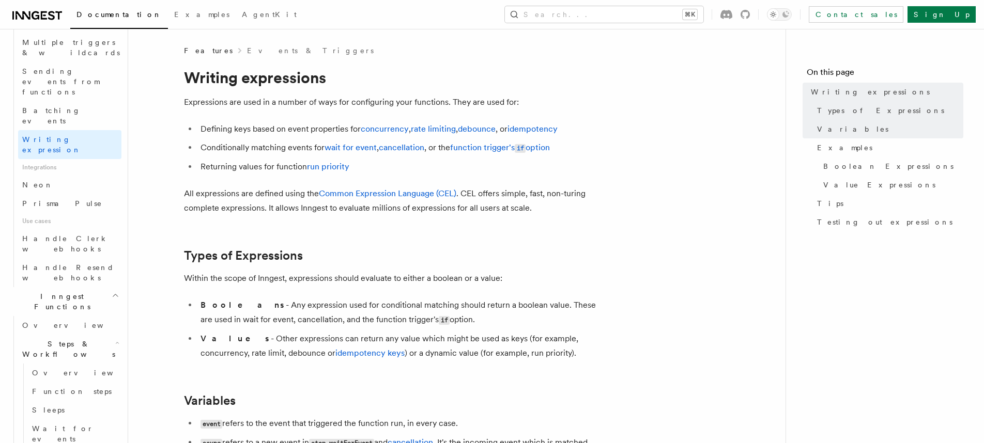
scroll to position [549, 0]
click at [74, 365] on link "Overview" at bounding box center [75, 374] width 94 height 19
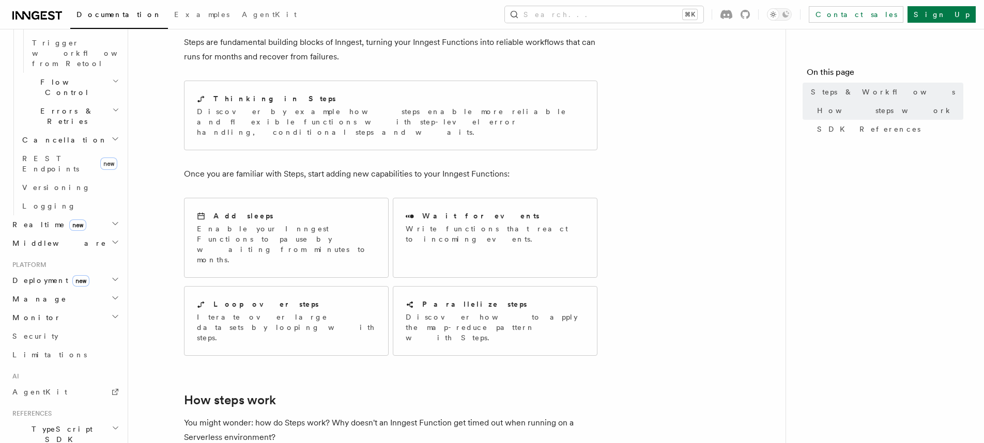
scroll to position [679, 0]
click at [55, 301] on h2 "Monitor" at bounding box center [64, 310] width 113 height 19
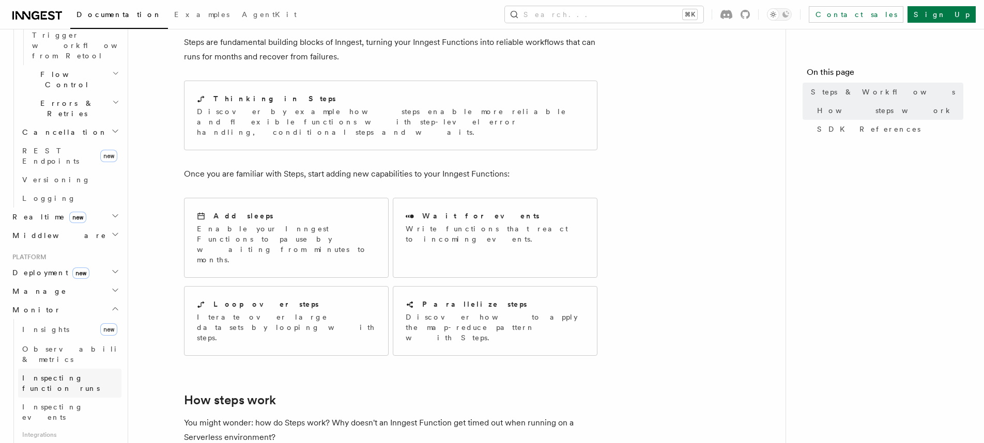
click at [81, 373] on span "Inspecting function runs" at bounding box center [71, 383] width 99 height 21
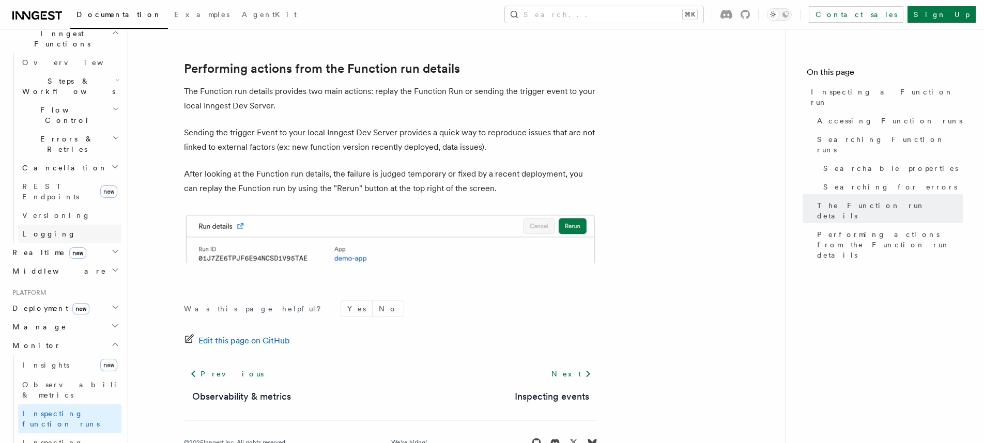
scroll to position [300, 0]
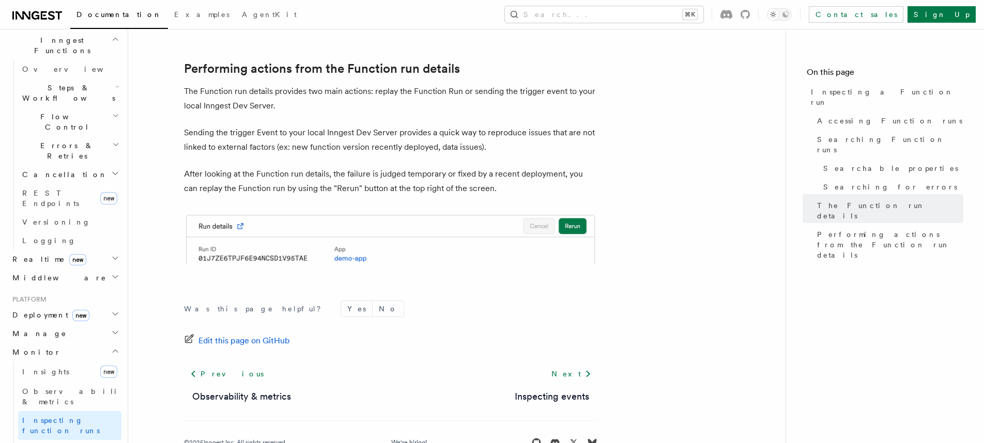
click at [85, 269] on h2 "Middleware" at bounding box center [64, 278] width 113 height 19
click at [94, 250] on h2 "Realtime new" at bounding box center [64, 259] width 113 height 19
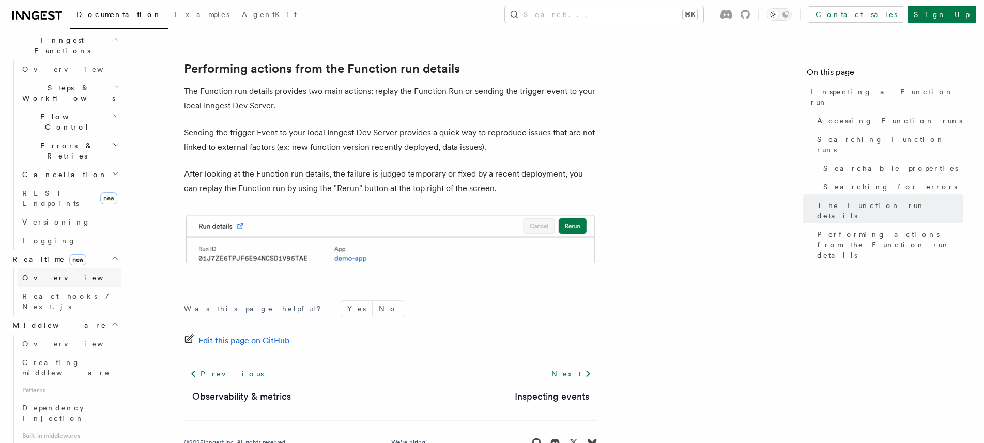
click at [50, 274] on span "Overview" at bounding box center [75, 278] width 106 height 8
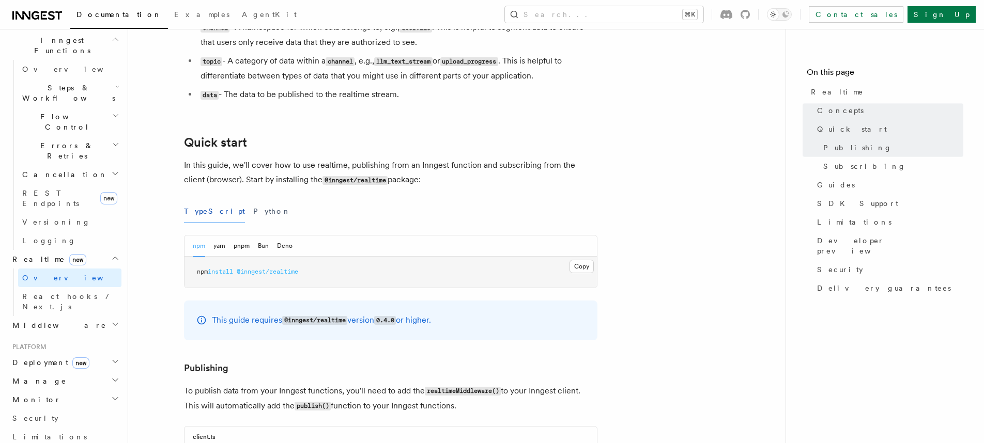
scroll to position [74, 0]
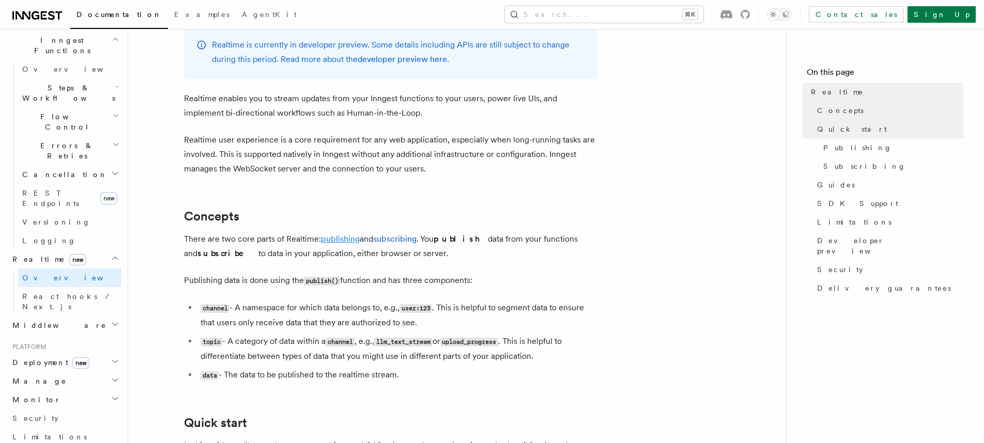
click at [343, 239] on link "publishing" at bounding box center [340, 239] width 39 height 10
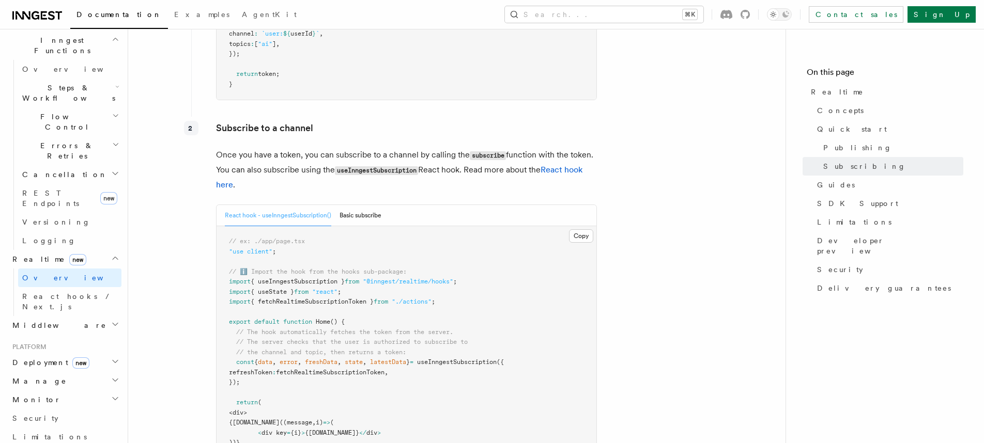
scroll to position [1707, 0]
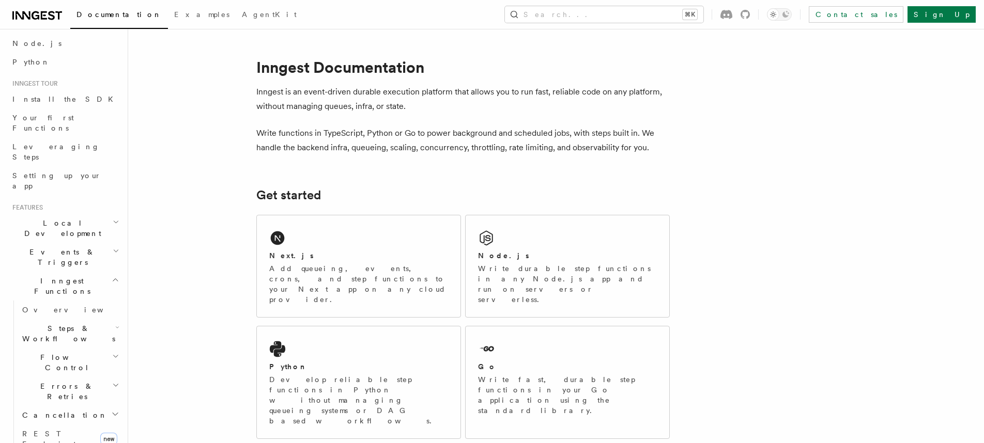
scroll to position [59, 0]
click at [545, 260] on div "Node.js" at bounding box center [567, 256] width 179 height 11
click at [362, 245] on div "Next.js Add queueing, events, crons, and step functions to your Next app on any…" at bounding box center [359, 266] width 204 height 102
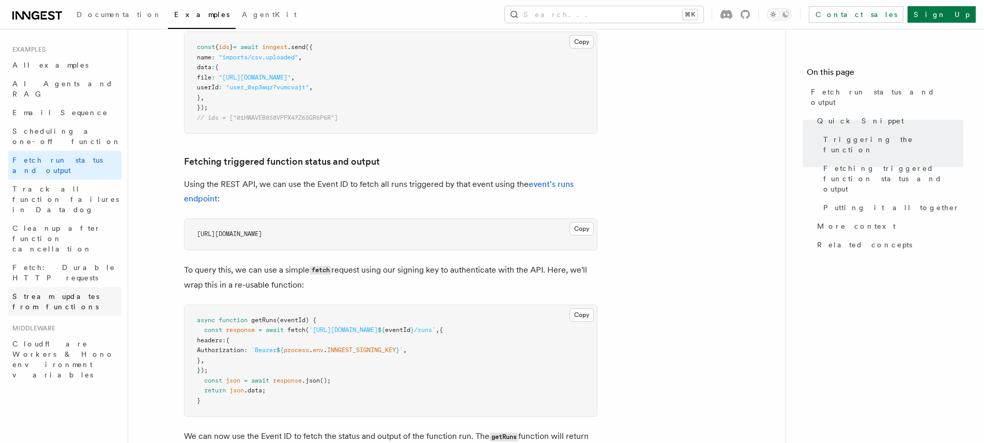
scroll to position [475, 0]
click at [74, 287] on link "Stream updates from functions" at bounding box center [64, 301] width 113 height 29
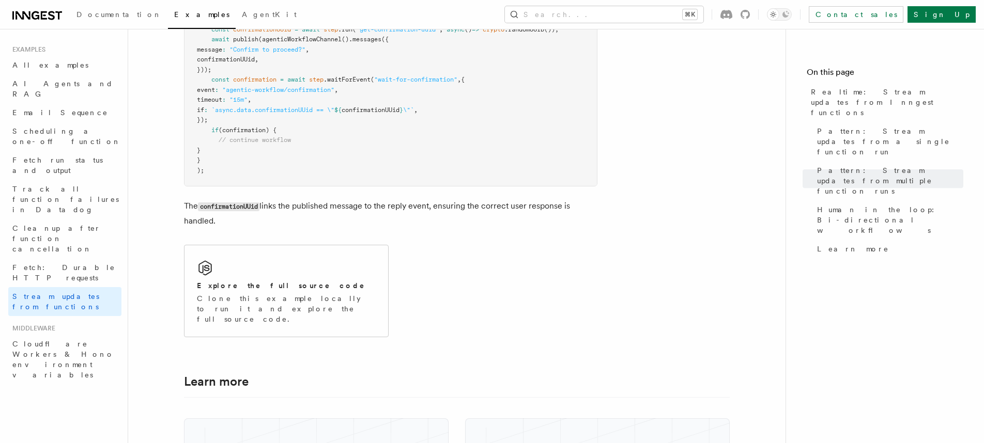
scroll to position [2404, 0]
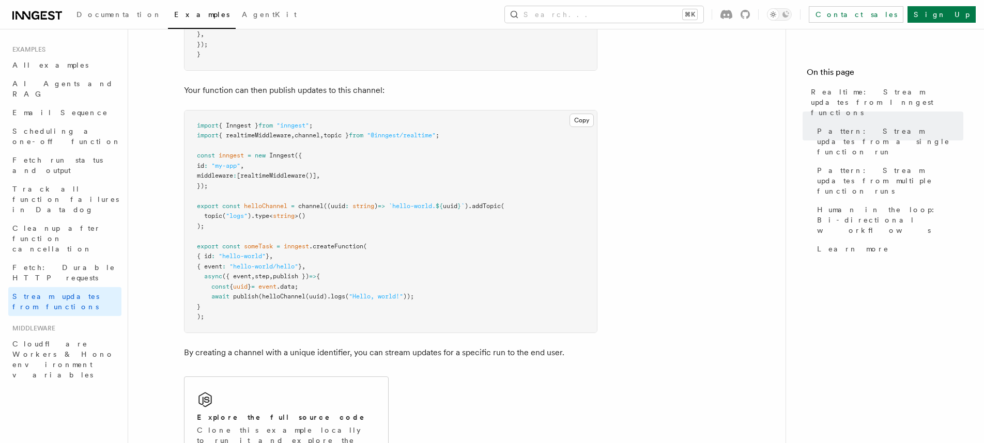
scroll to position [487, 0]
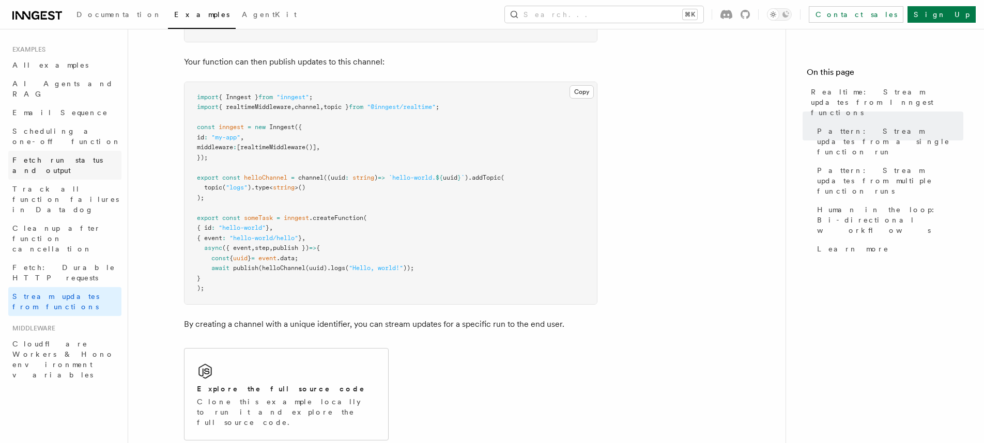
click at [66, 151] on link "Fetch run status and output" at bounding box center [64, 165] width 113 height 29
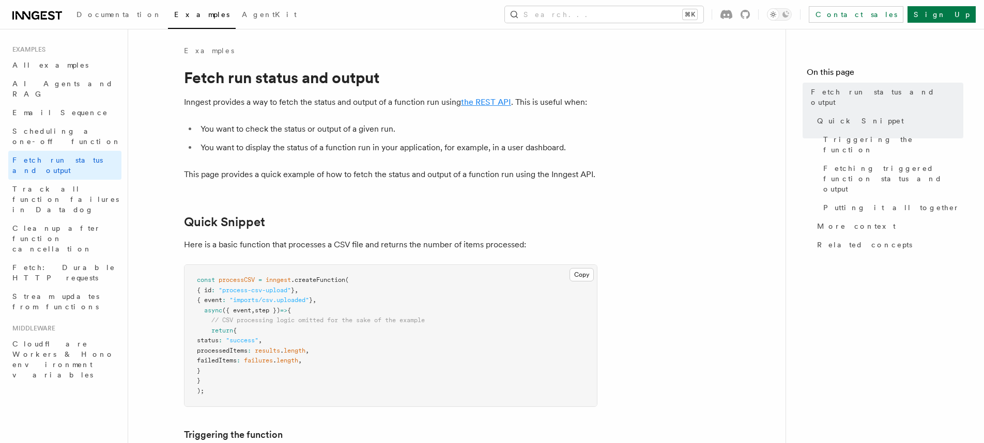
click at [502, 100] on link "the REST API" at bounding box center [486, 102] width 50 height 10
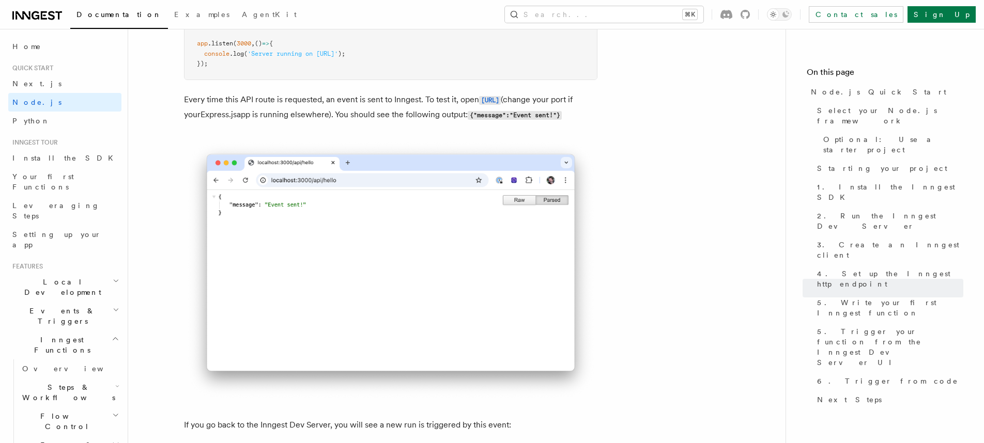
scroll to position [5744, 0]
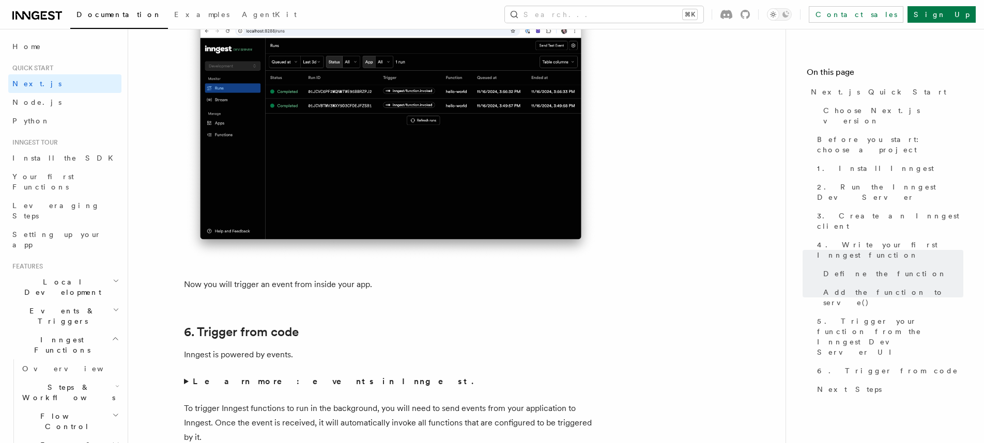
scroll to position [5065, 0]
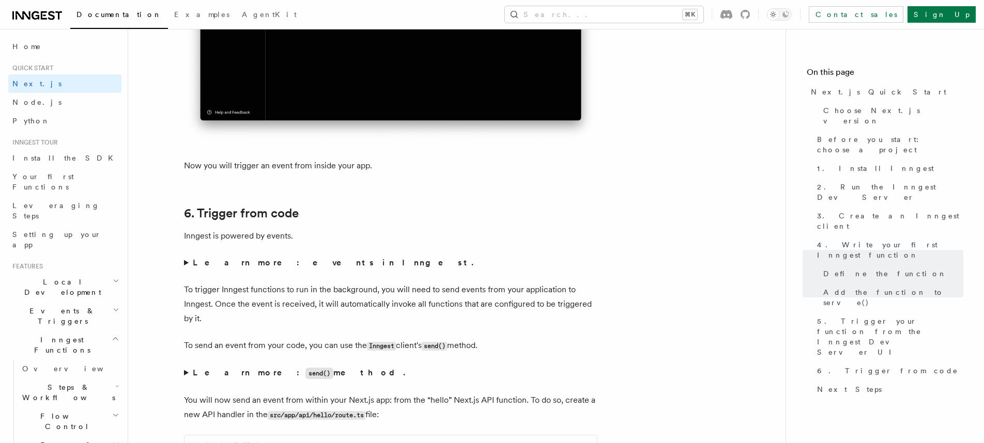
drag, startPoint x: 234, startPoint y: 258, endPoint x: 198, endPoint y: 260, distance: 35.2
click at [232, 259] on strong "Learn more: events in Inngest." at bounding box center [334, 263] width 283 height 10
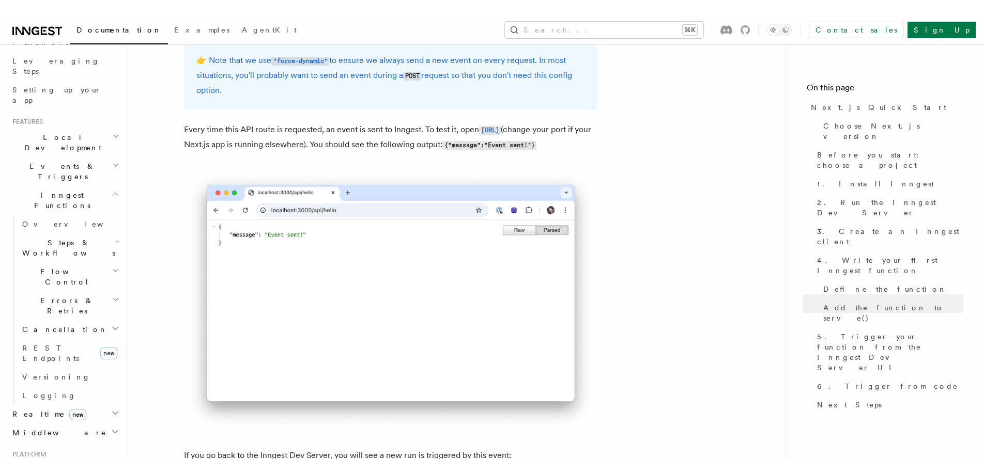
scroll to position [404, 0]
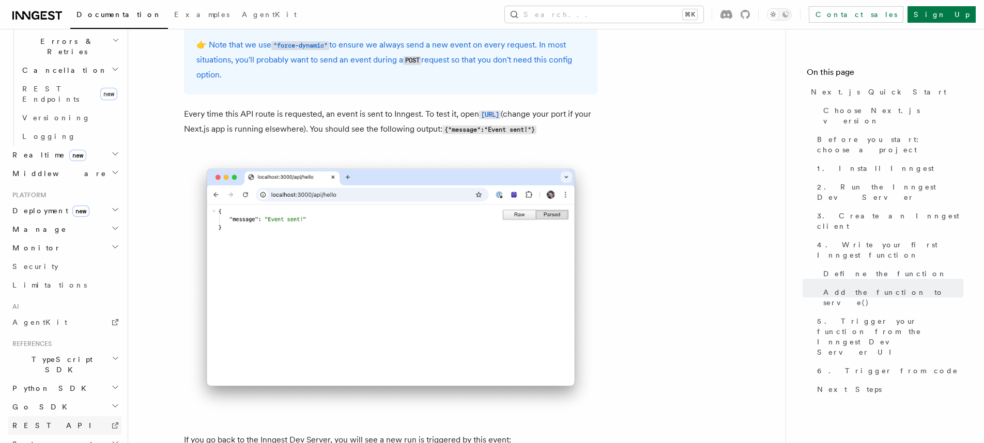
click at [42, 421] on span "REST API" at bounding box center [56, 426] width 88 height 10
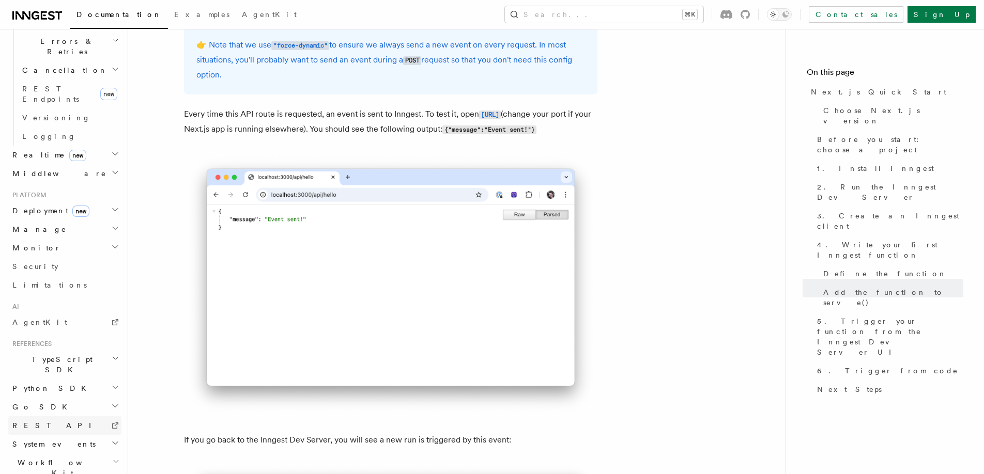
scroll to position [0, 0]
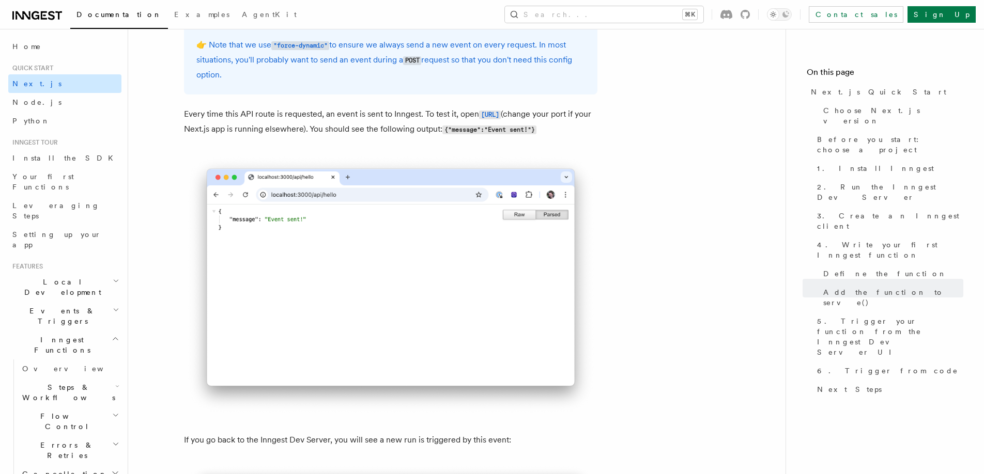
click at [48, 84] on link "Next.js" at bounding box center [64, 83] width 113 height 19
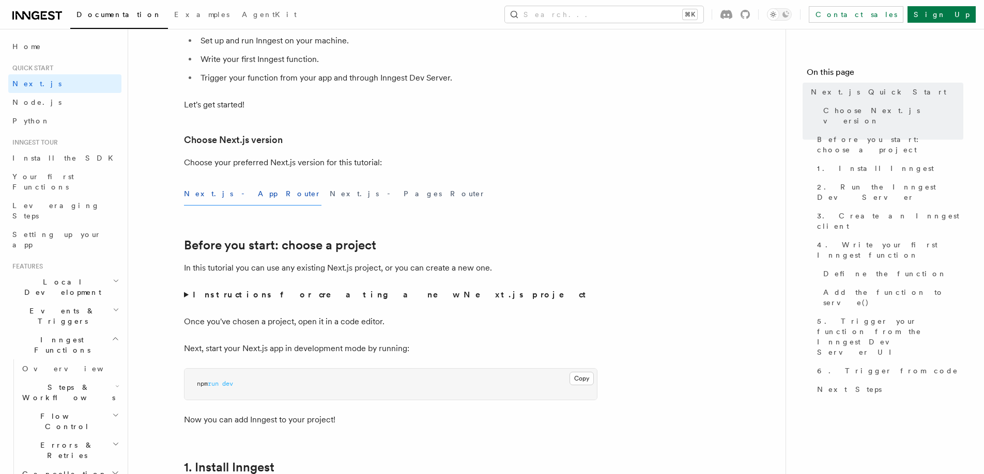
scroll to position [248, 0]
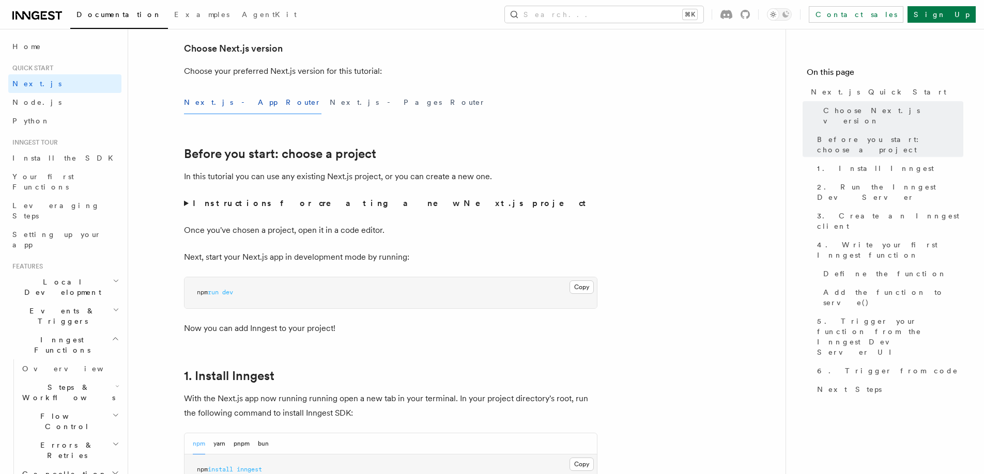
click at [239, 108] on button "Next.js - App Router" at bounding box center [252, 102] width 137 height 23
click at [271, 207] on strong "Instructions for creating a new Next.js project" at bounding box center [391, 203] width 397 height 10
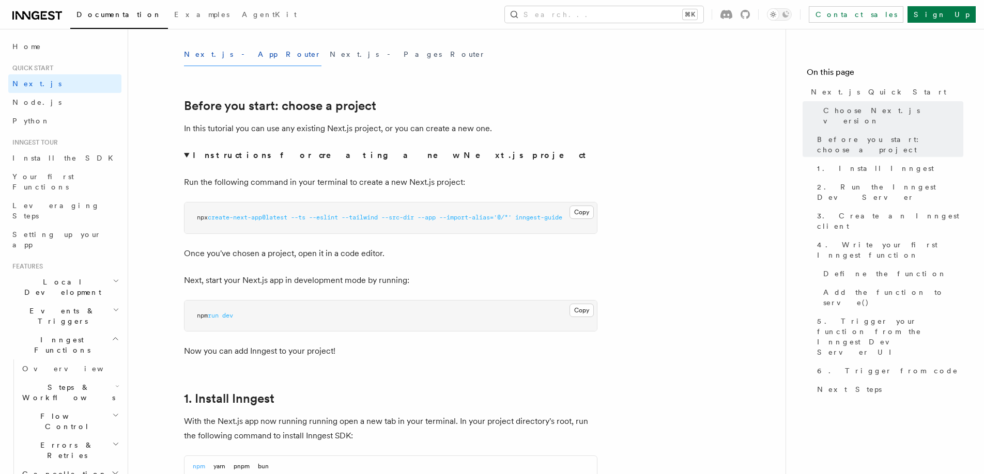
scroll to position [335, 0]
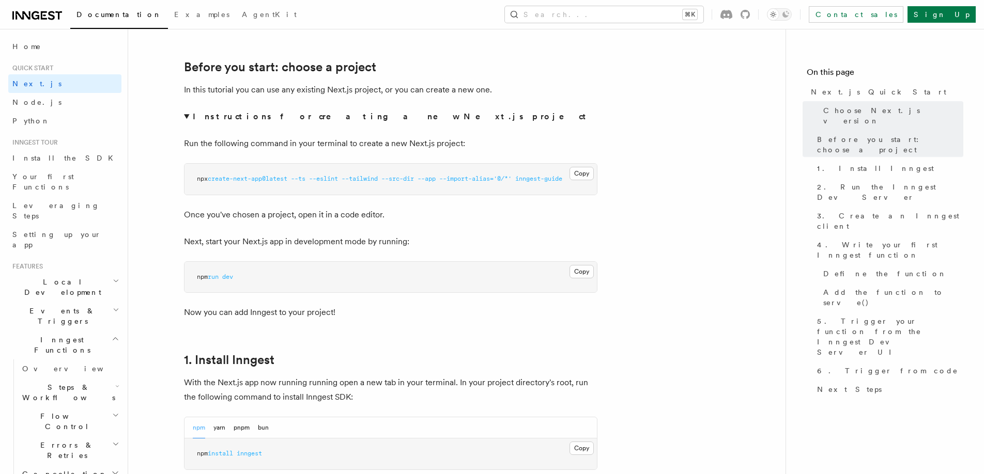
click at [250, 115] on strong "Instructions for creating a new Next.js project" at bounding box center [391, 117] width 397 height 10
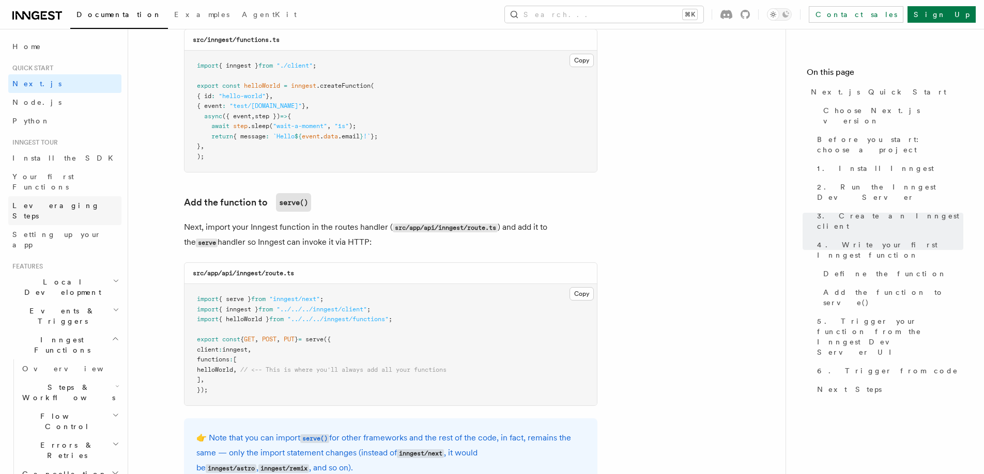
scroll to position [1913, 0]
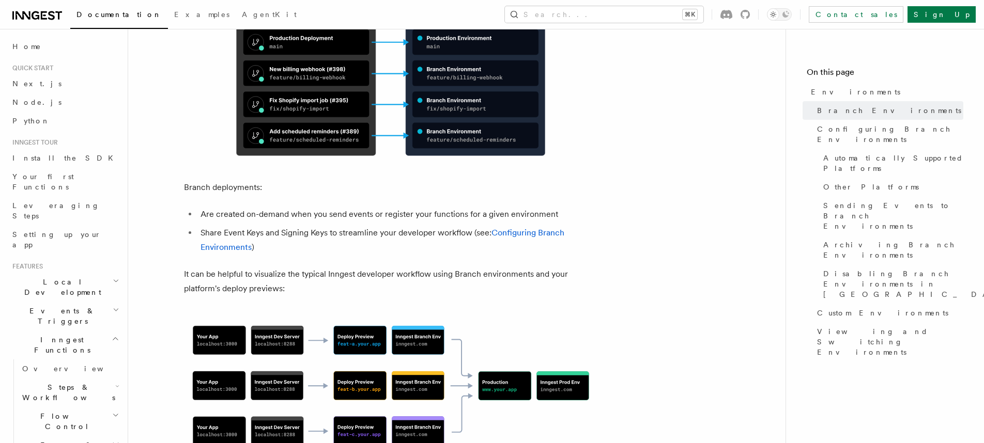
scroll to position [551, 0]
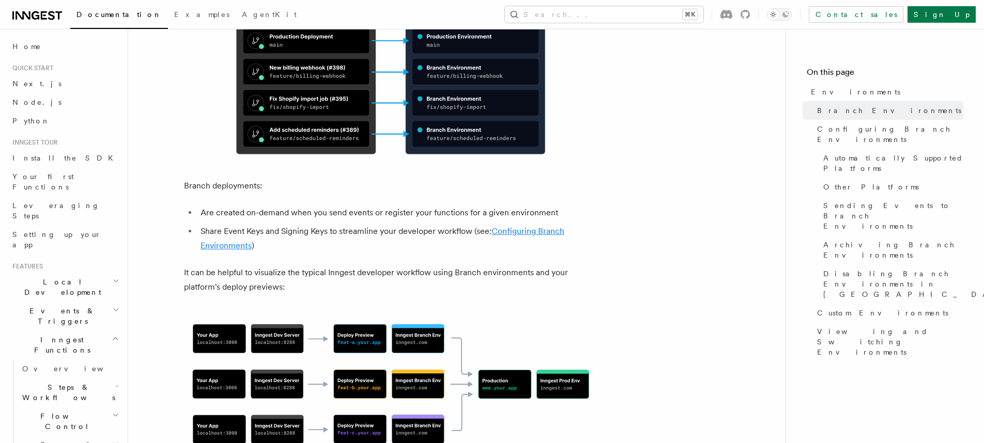
click at [507, 226] on link "Configuring Branch Environments" at bounding box center [382, 238] width 364 height 24
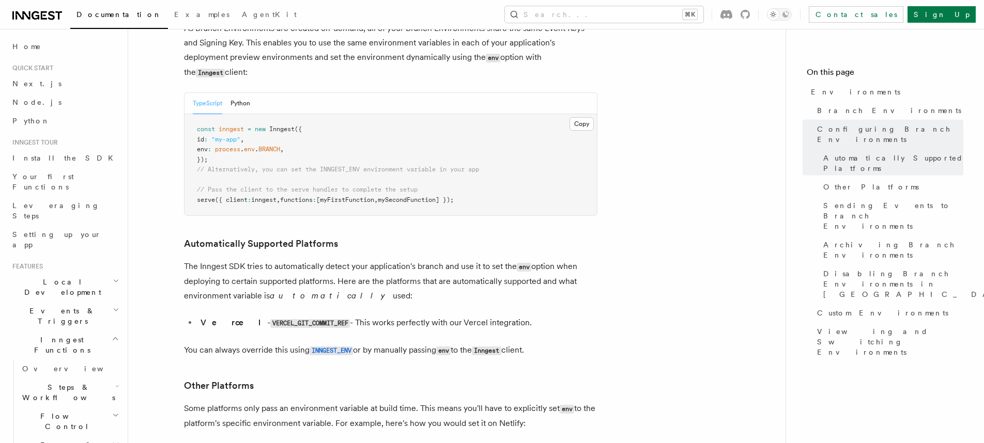
scroll to position [1079, 0]
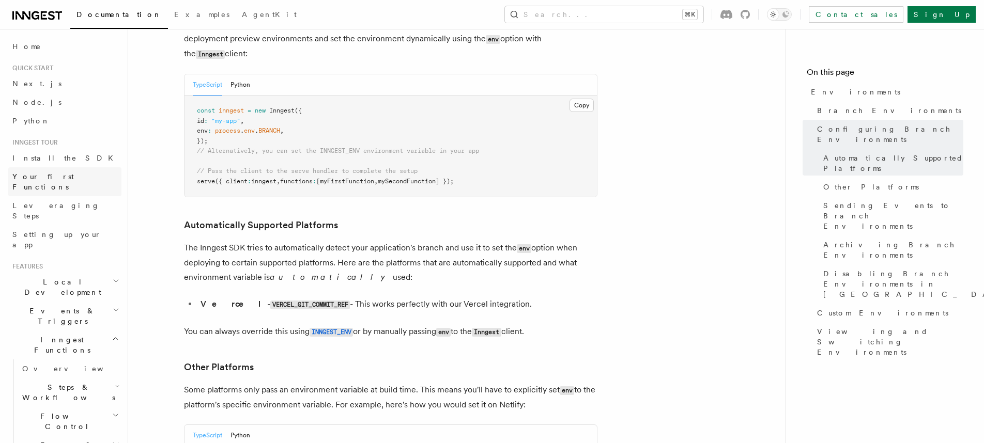
click at [54, 169] on link "Your first Functions" at bounding box center [64, 181] width 113 height 29
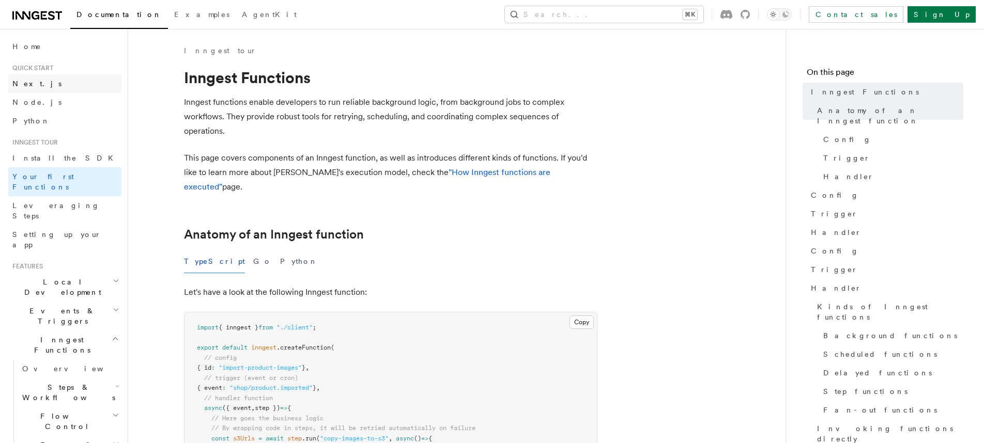
click at [54, 85] on link "Next.js" at bounding box center [64, 83] width 113 height 19
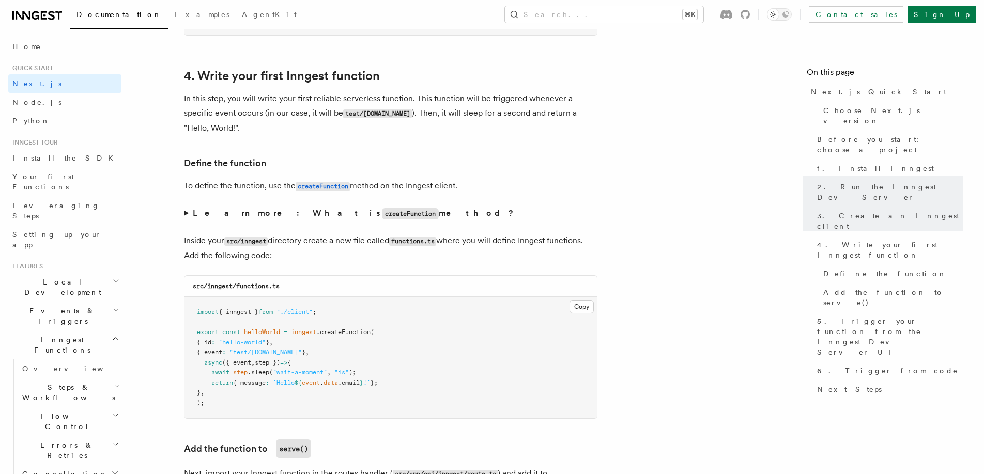
scroll to position [1693, 0]
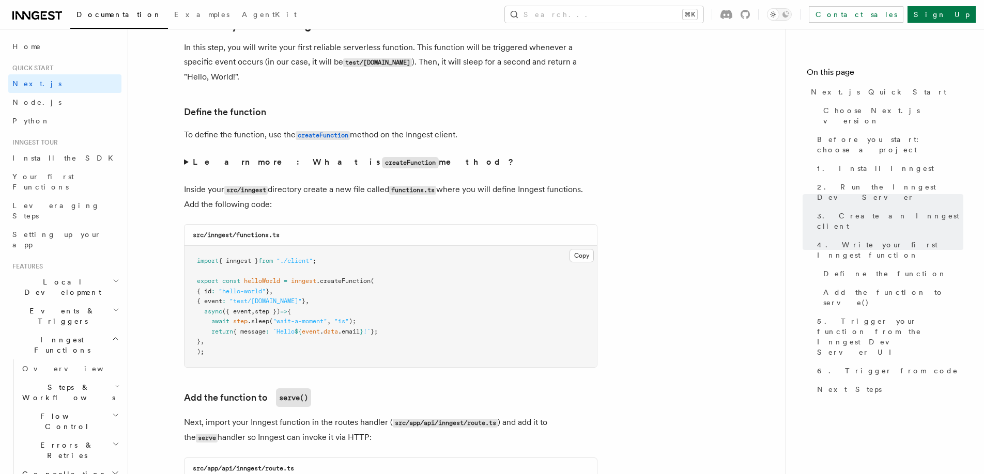
click at [187, 161] on summary "Learn more: What is createFunction method?" at bounding box center [390, 162] width 413 height 15
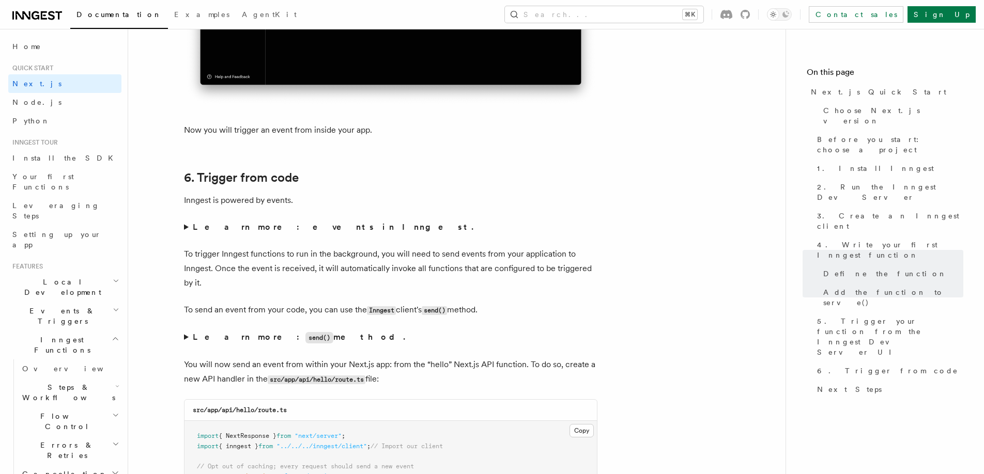
scroll to position [5266, 0]
click at [209, 227] on strong "Learn more: events in Inngest." at bounding box center [334, 228] width 283 height 10
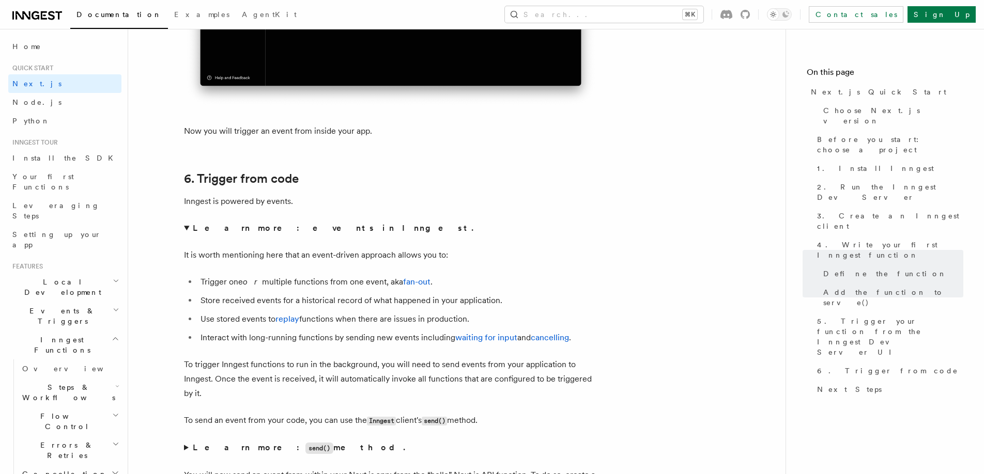
click at [188, 228] on summary "Learn more: events in Inngest." at bounding box center [390, 228] width 413 height 14
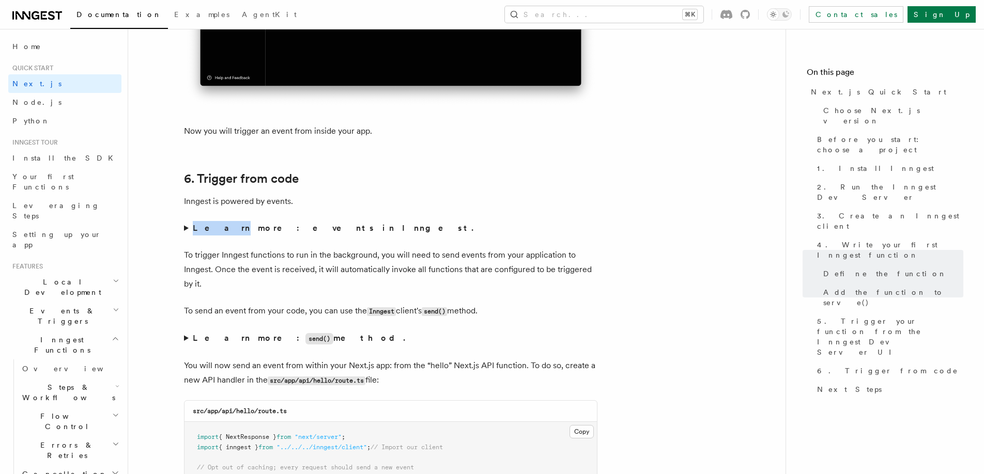
click at [188, 228] on summary "Learn more: events in Inngest." at bounding box center [390, 228] width 413 height 14
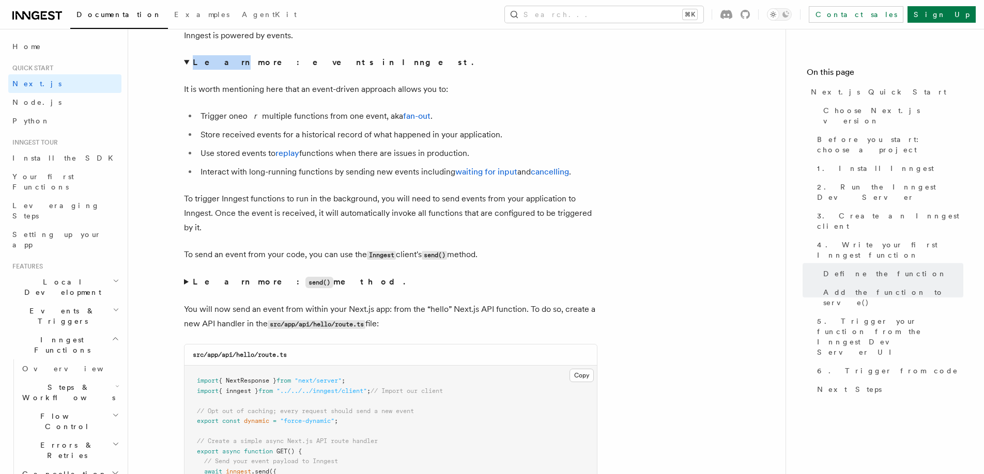
scroll to position [5438, 0]
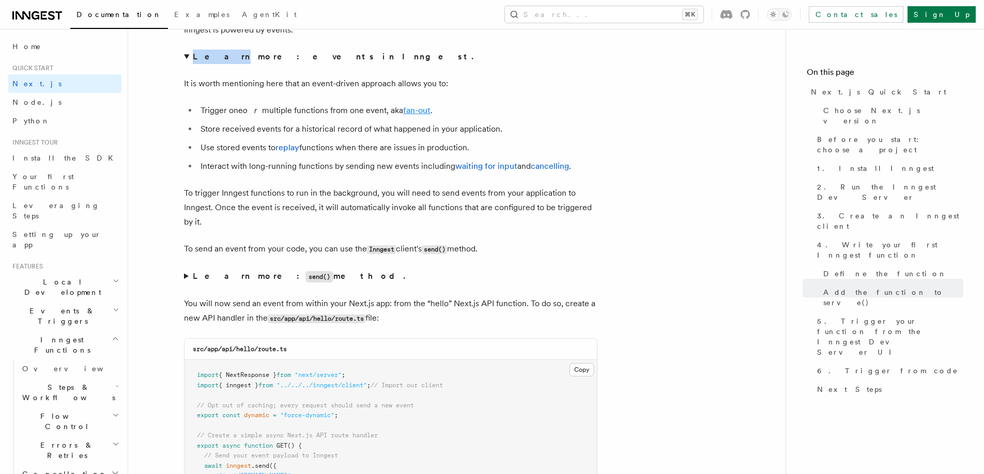
click at [404, 107] on link "fan-out" at bounding box center [416, 110] width 27 height 10
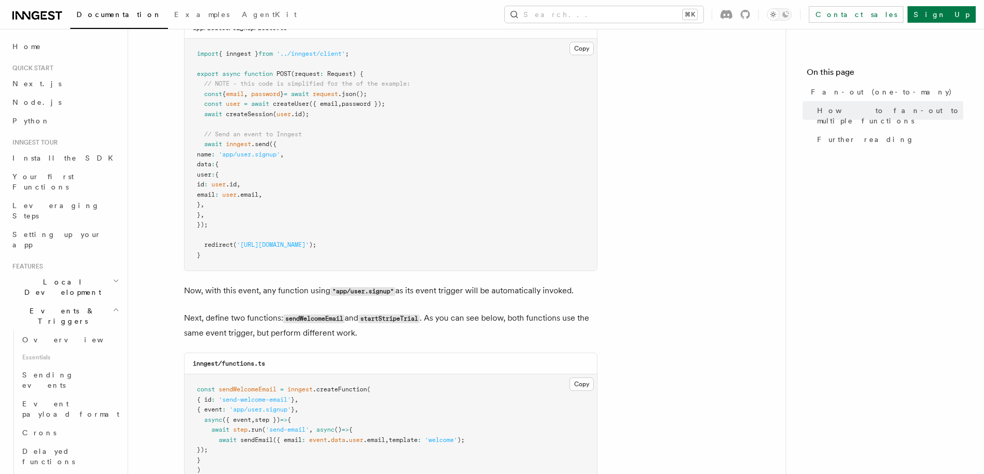
scroll to position [749, 0]
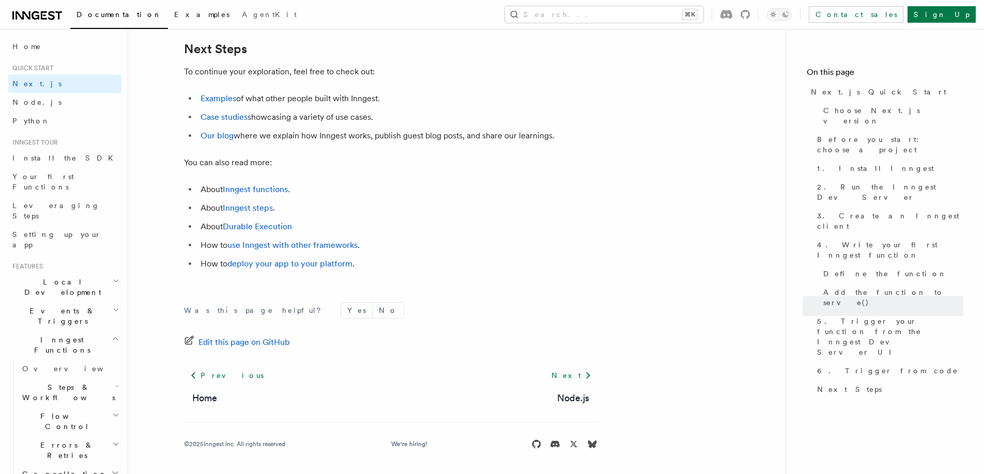
scroll to position [6484, 0]
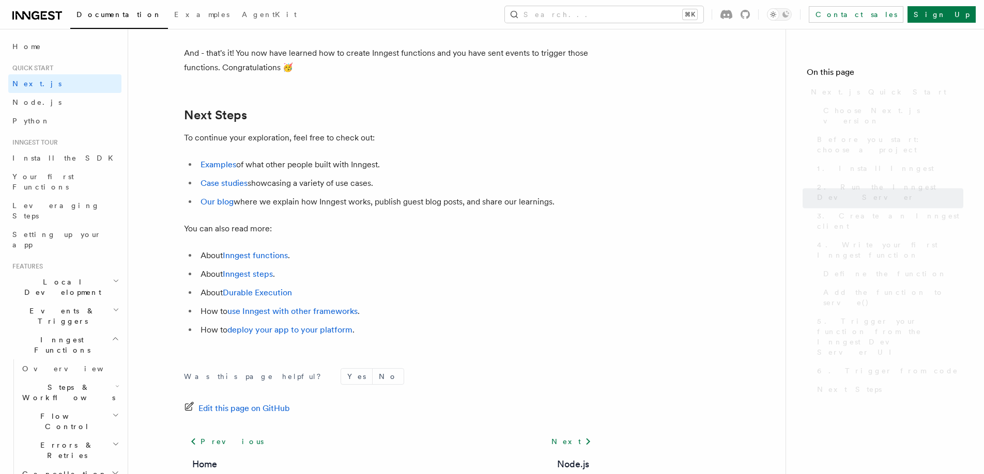
scroll to position [6367, 0]
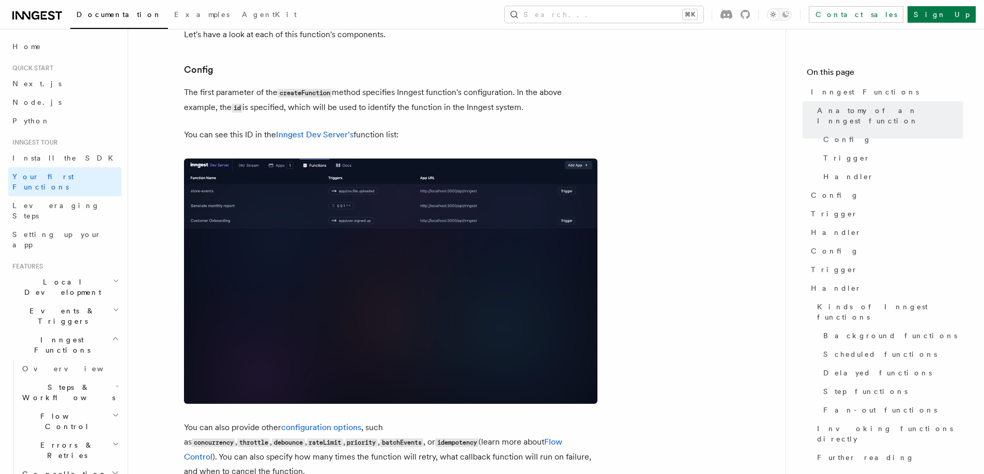
scroll to position [626, 0]
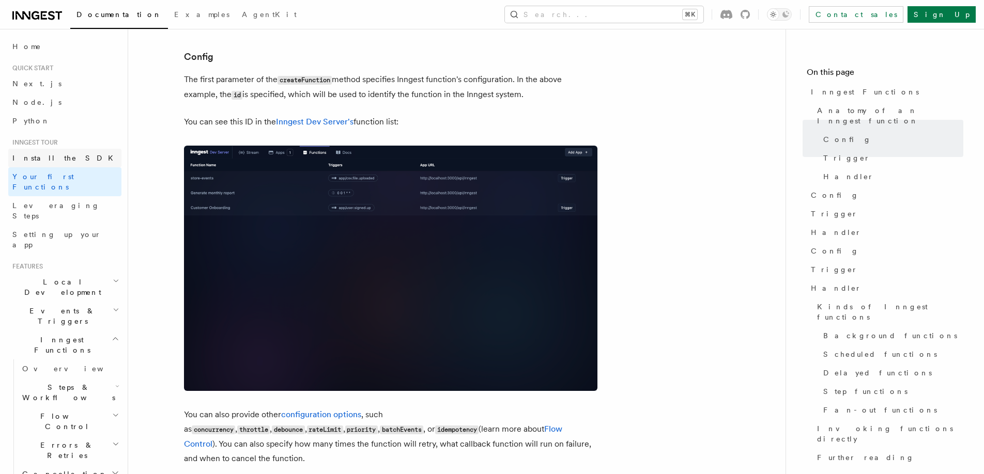
click at [74, 158] on link "Install the SDK" at bounding box center [64, 158] width 113 height 19
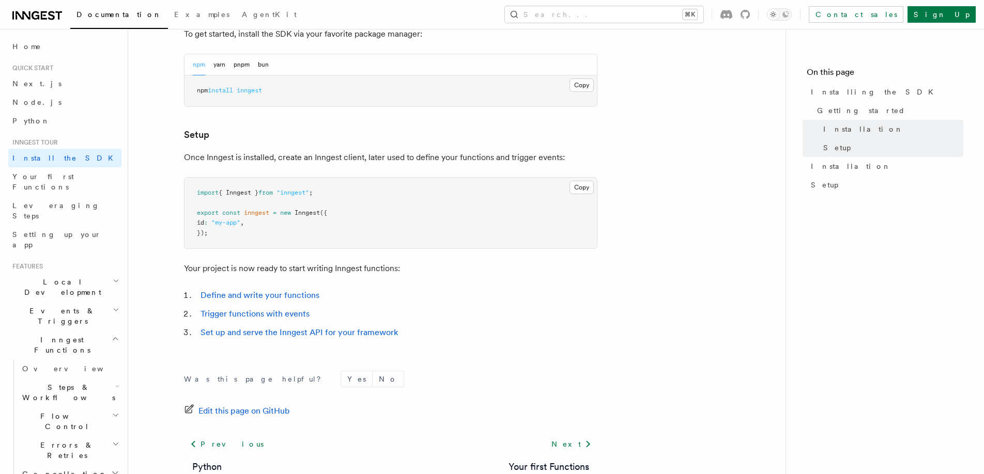
scroll to position [385, 0]
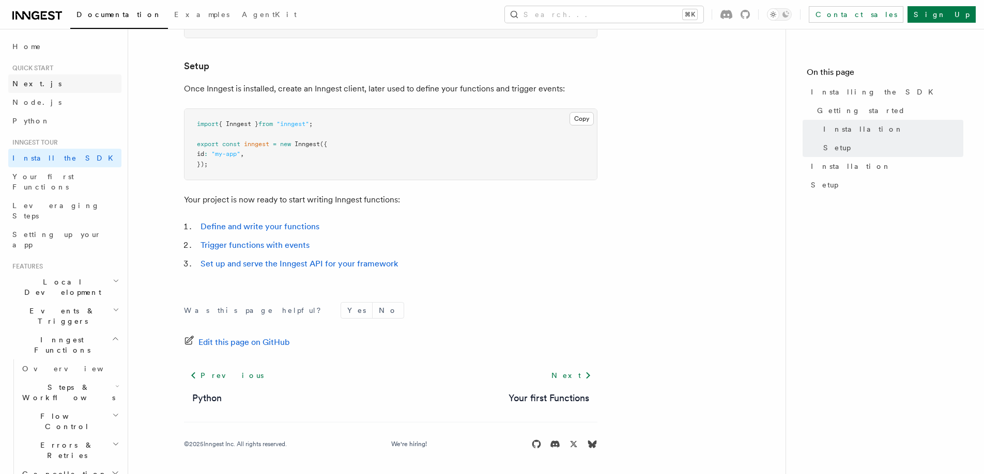
click at [14, 76] on link "Next.js" at bounding box center [64, 83] width 113 height 19
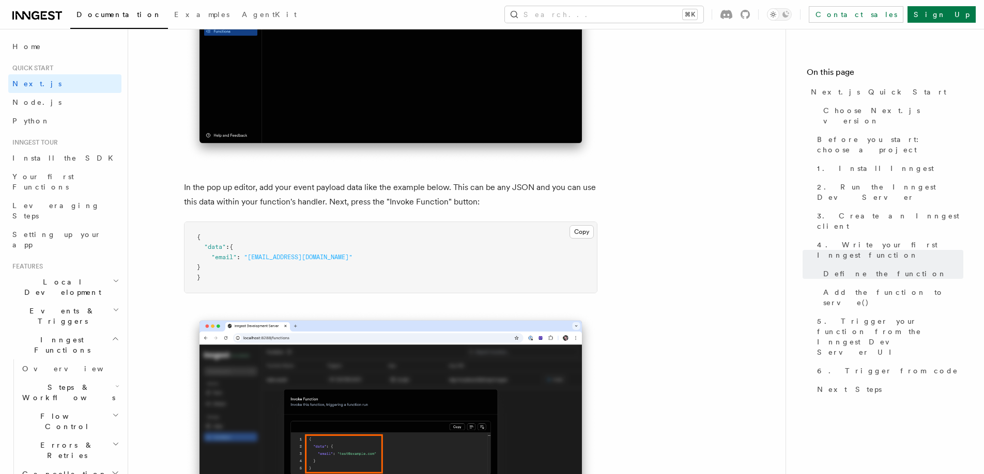
scroll to position [2908, 0]
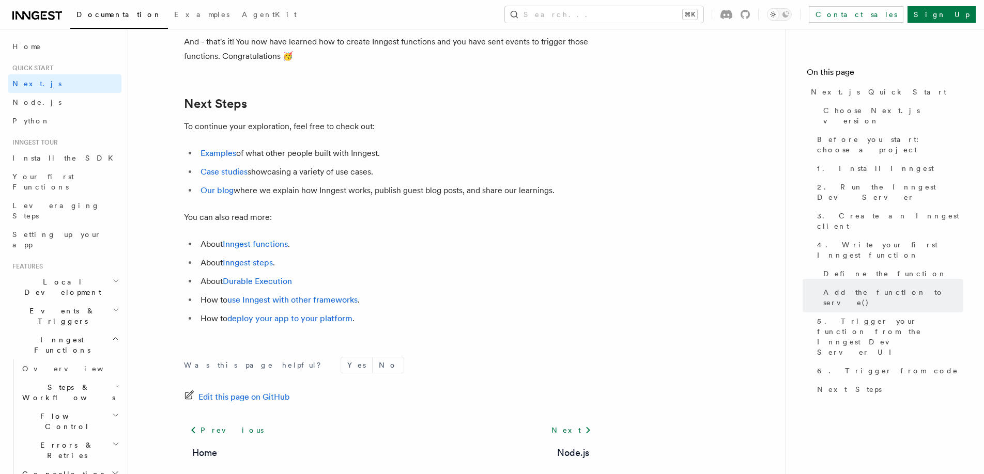
scroll to position [6594, 0]
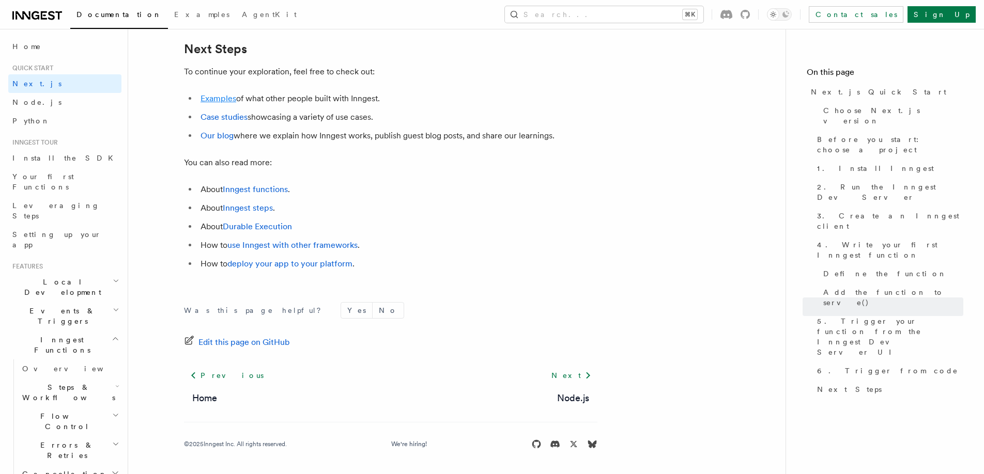
click at [227, 101] on link "Examples" at bounding box center [218, 99] width 36 height 10
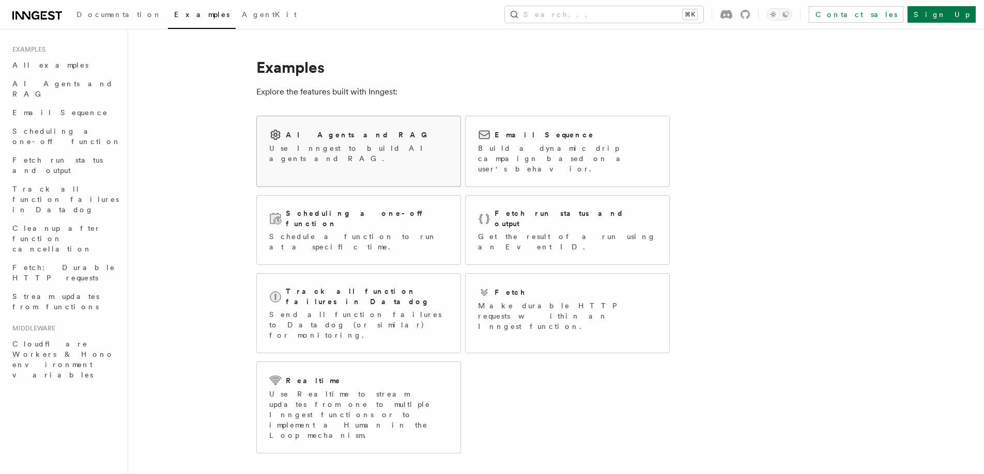
scroll to position [1, 0]
click at [399, 140] on div "AI Agents and RAG Use Inngest to build AI agents and RAG." at bounding box center [359, 145] width 204 height 60
click at [498, 133] on h2 "Email Sequence" at bounding box center [544, 134] width 100 height 10
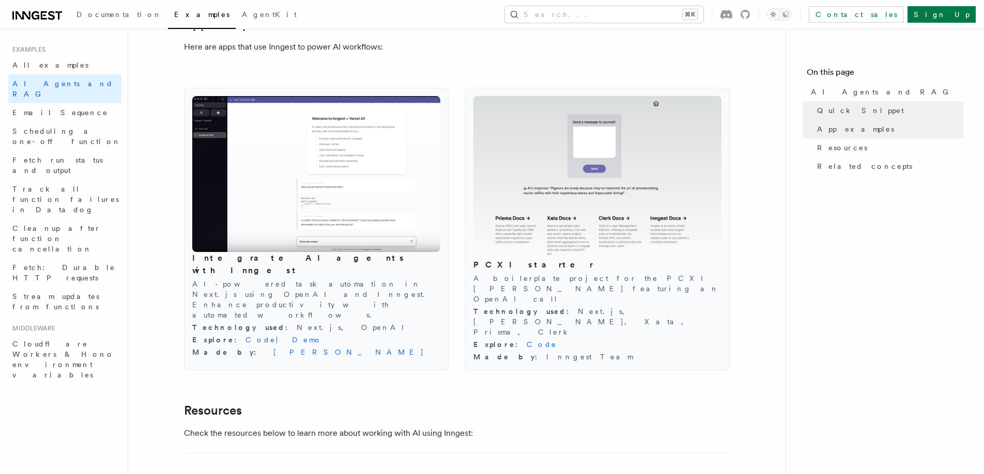
scroll to position [1095, 0]
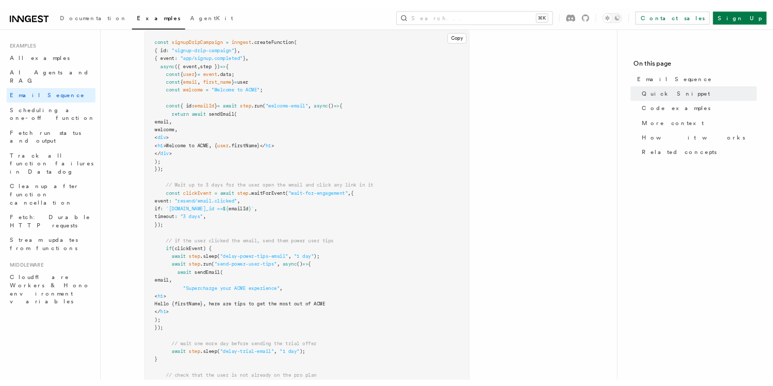
scroll to position [326, 0]
